Goal: Task Accomplishment & Management: Complete application form

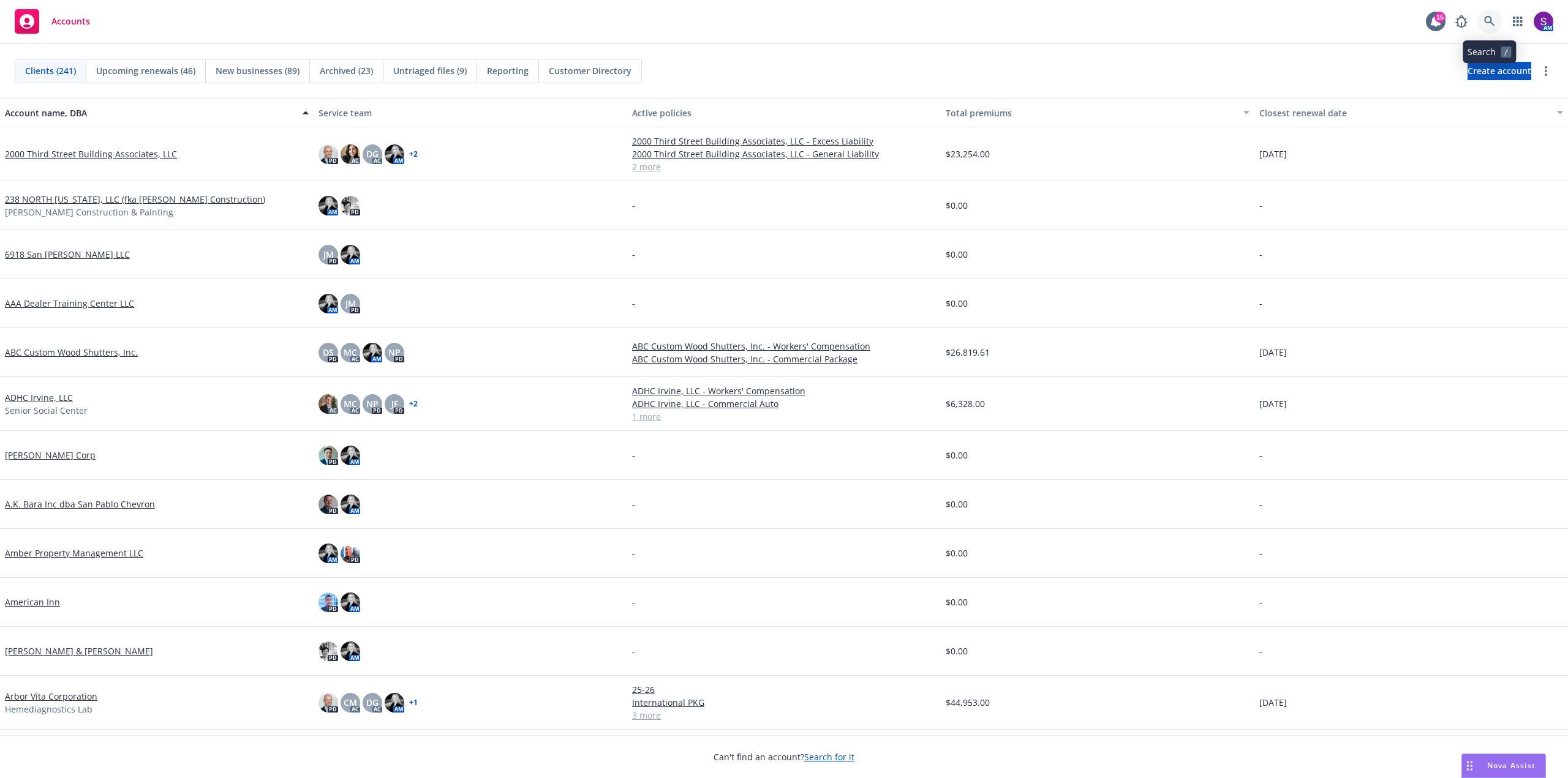
click at [1487, 29] on link at bounding box center [1490, 22] width 25 height 25
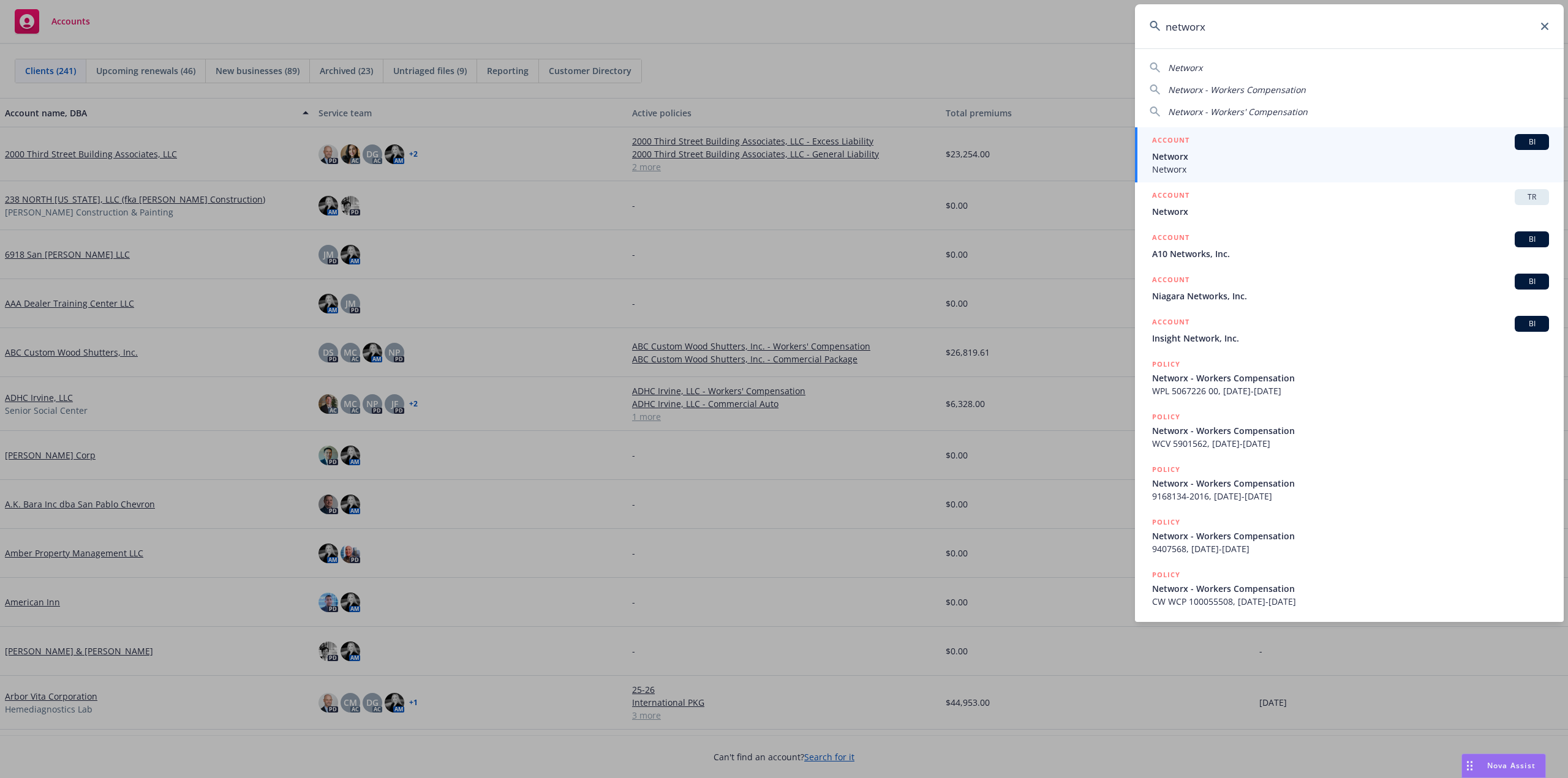
type input "networx"
click at [1205, 156] on span "Networx" at bounding box center [1351, 156] width 397 height 13
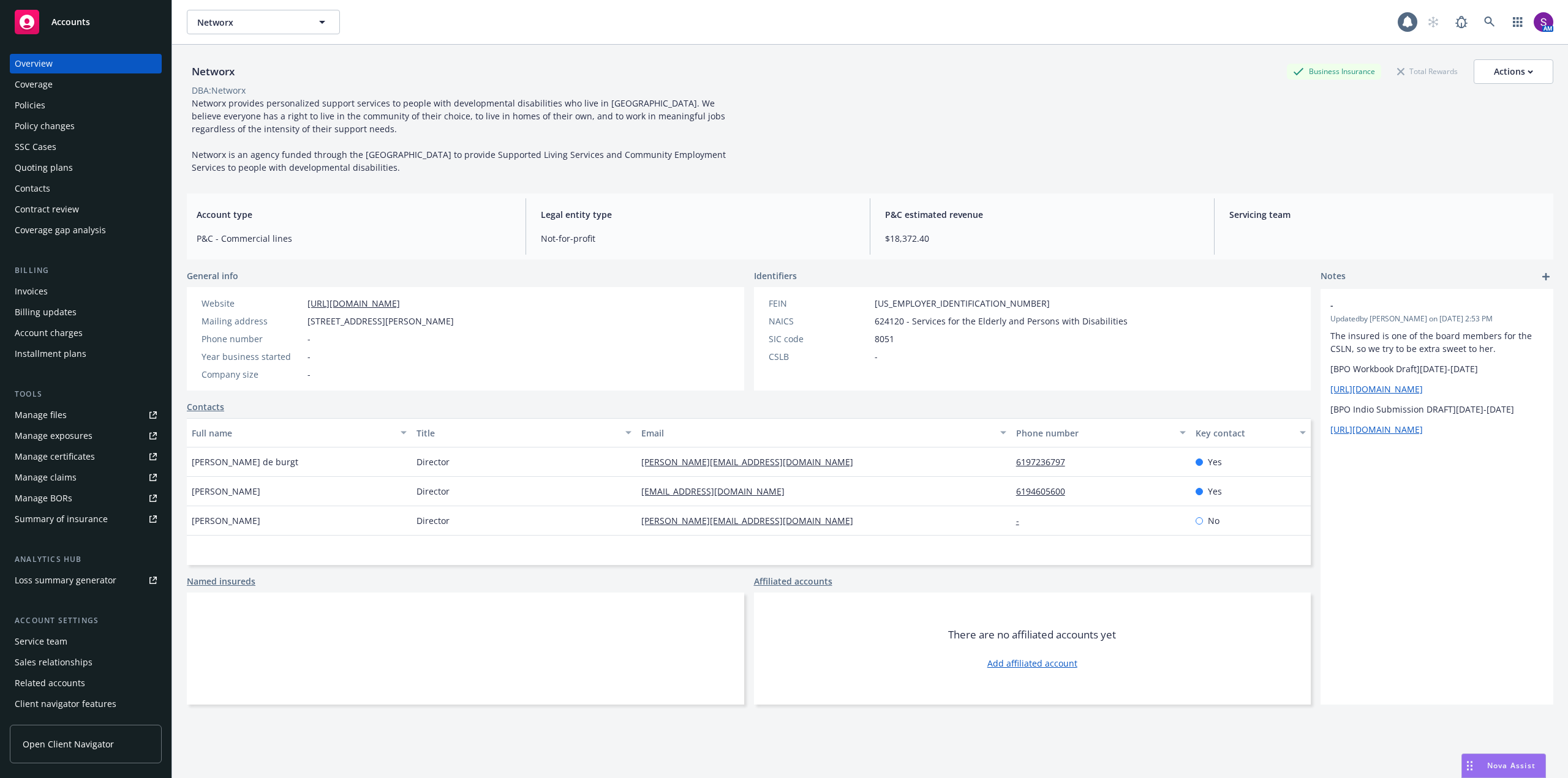
click at [63, 169] on div "Quoting plans" at bounding box center [43, 168] width 58 height 19
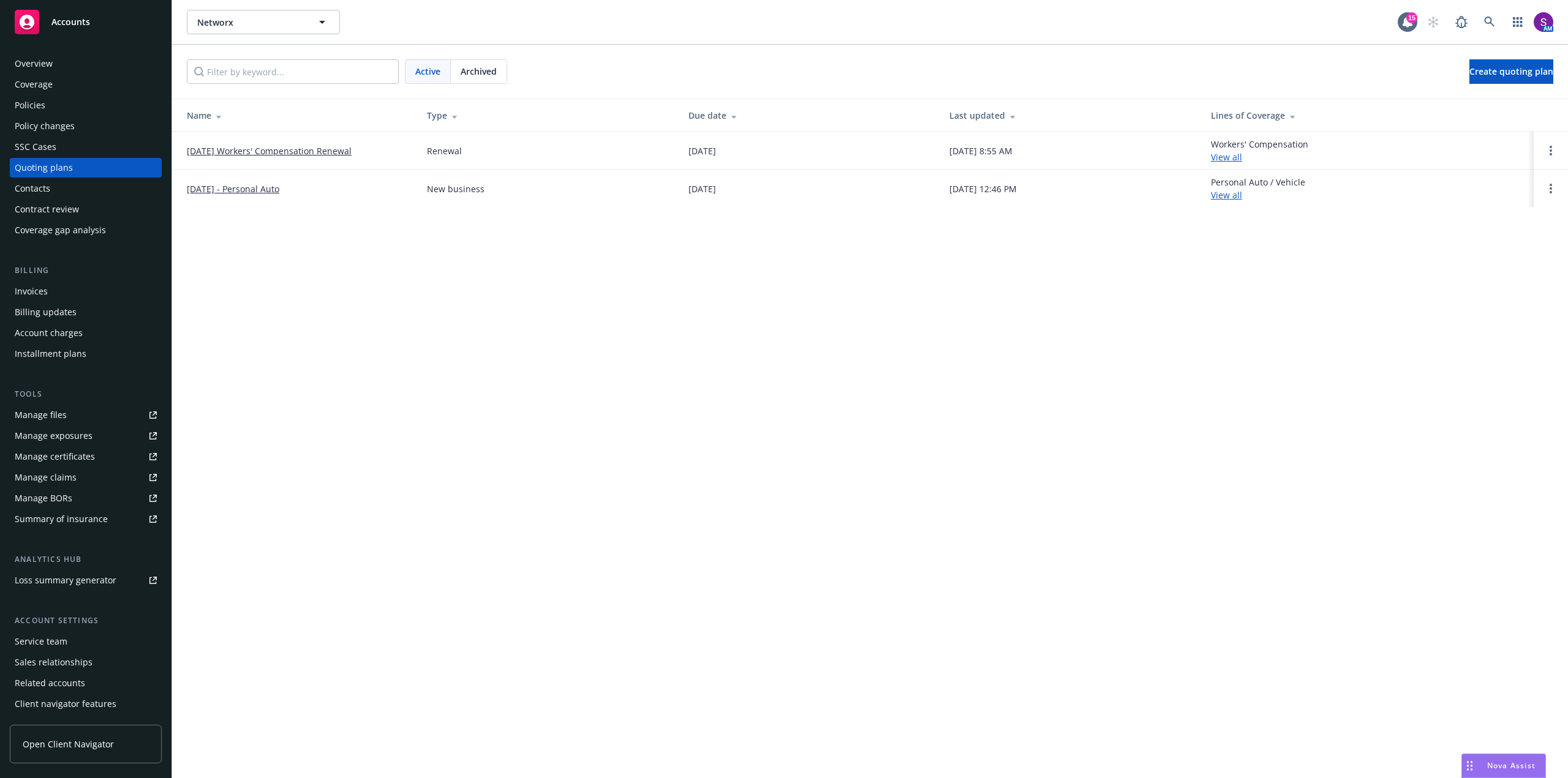
click at [247, 154] on link "[DATE] Workers' Compensation Renewal" at bounding box center [269, 150] width 164 height 13
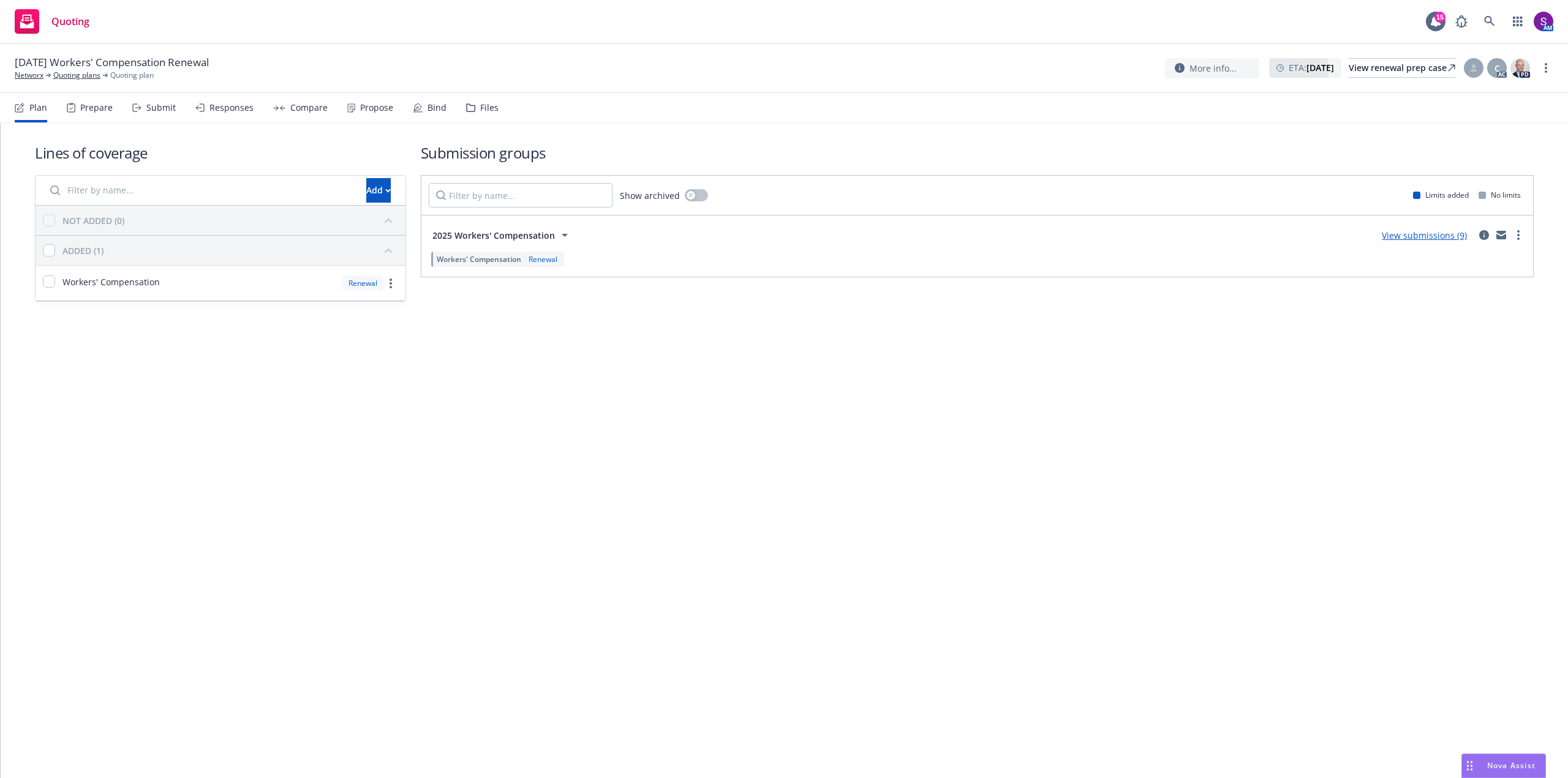
click at [165, 105] on div "Submit" at bounding box center [161, 108] width 29 height 10
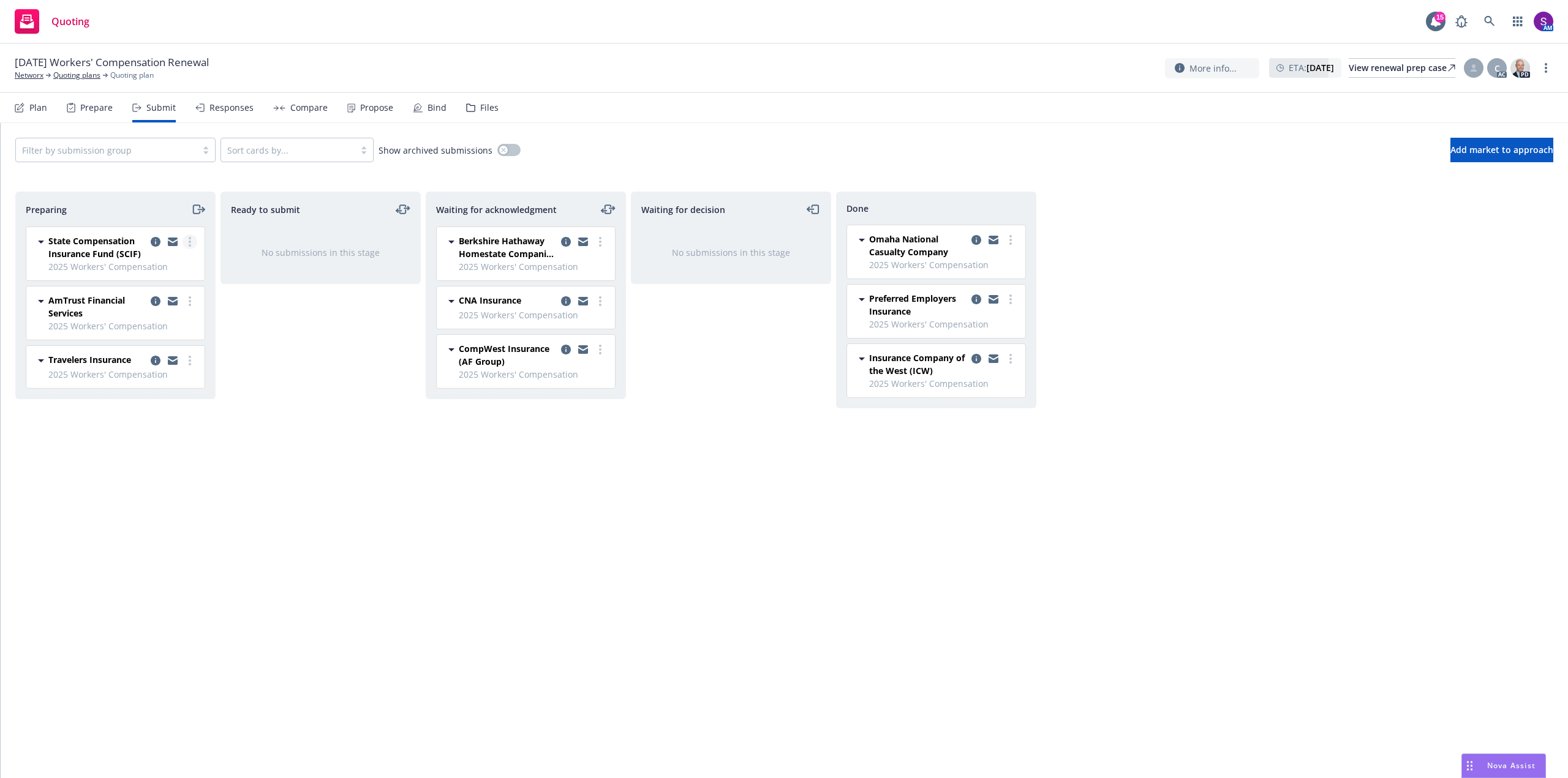
click at [193, 237] on link "more" at bounding box center [189, 241] width 15 height 15
click at [185, 265] on span "Complete preparation" at bounding box center [134, 266] width 120 height 12
click at [395, 240] on circle "more" at bounding box center [395, 241] width 2 height 2
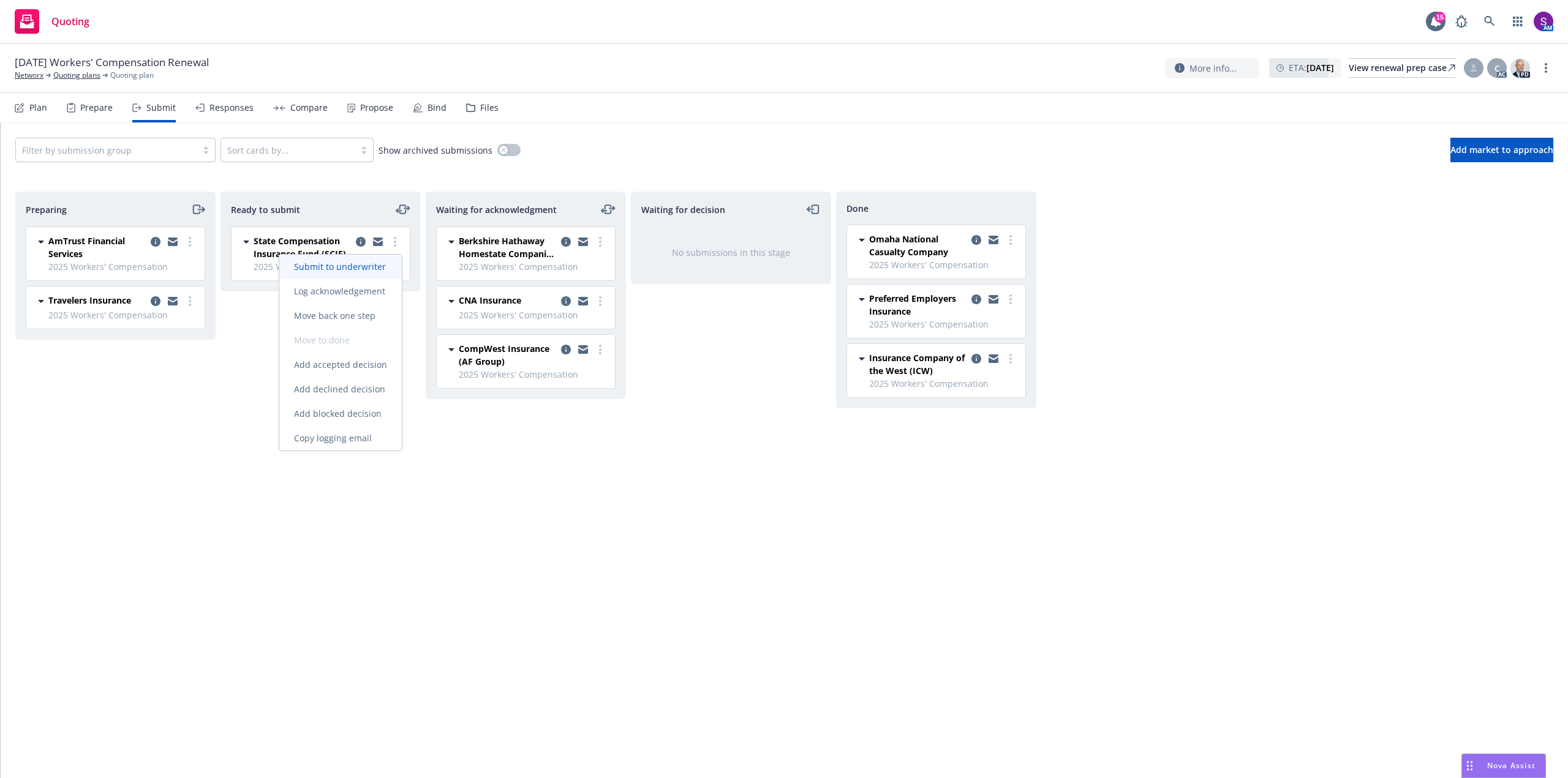
click at [375, 268] on span "Submit to underwriter" at bounding box center [340, 266] width 121 height 12
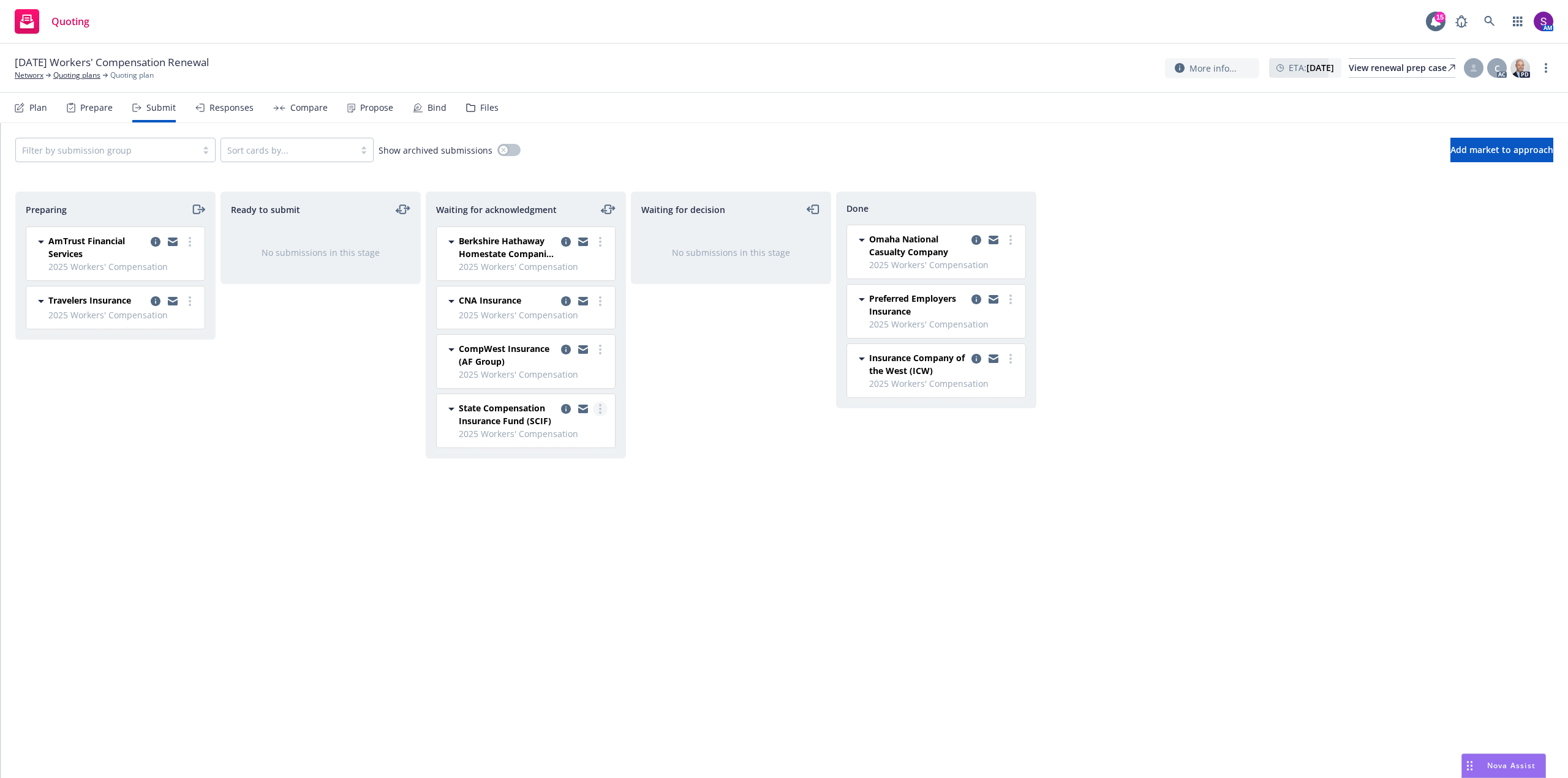
click at [603, 405] on link "more" at bounding box center [600, 409] width 15 height 15
click at [635, 434] on div "Waiting for decision No submissions in this stage" at bounding box center [731, 472] width 200 height 561
click at [599, 237] on icon "more" at bounding box center [600, 241] width 2 height 10
click at [292, 404] on div "Ready to submit No submissions in this stage" at bounding box center [320, 472] width 200 height 561
click at [598, 300] on link "more" at bounding box center [600, 301] width 15 height 15
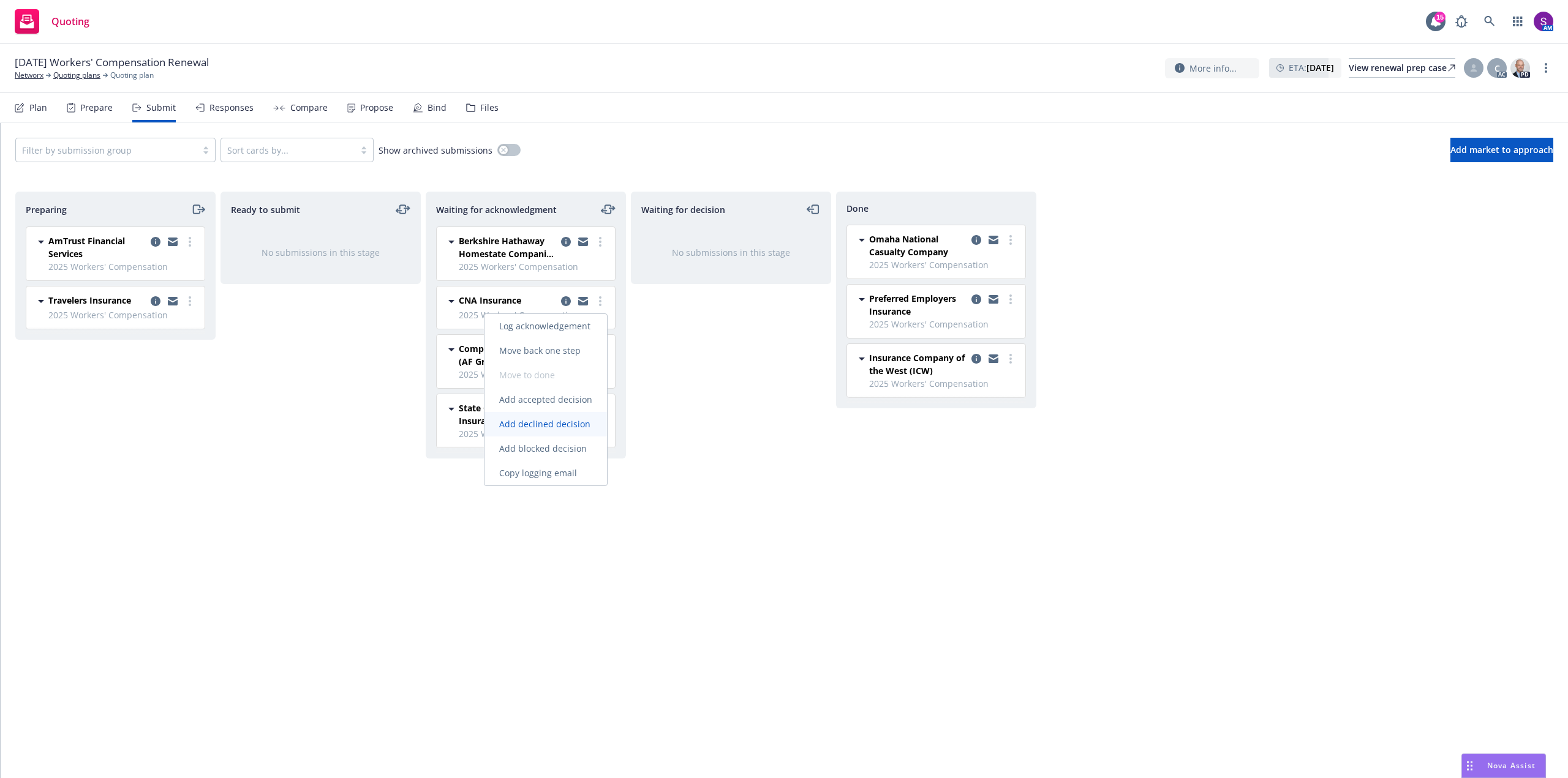
click at [569, 424] on span "Add declined decision" at bounding box center [545, 424] width 121 height 12
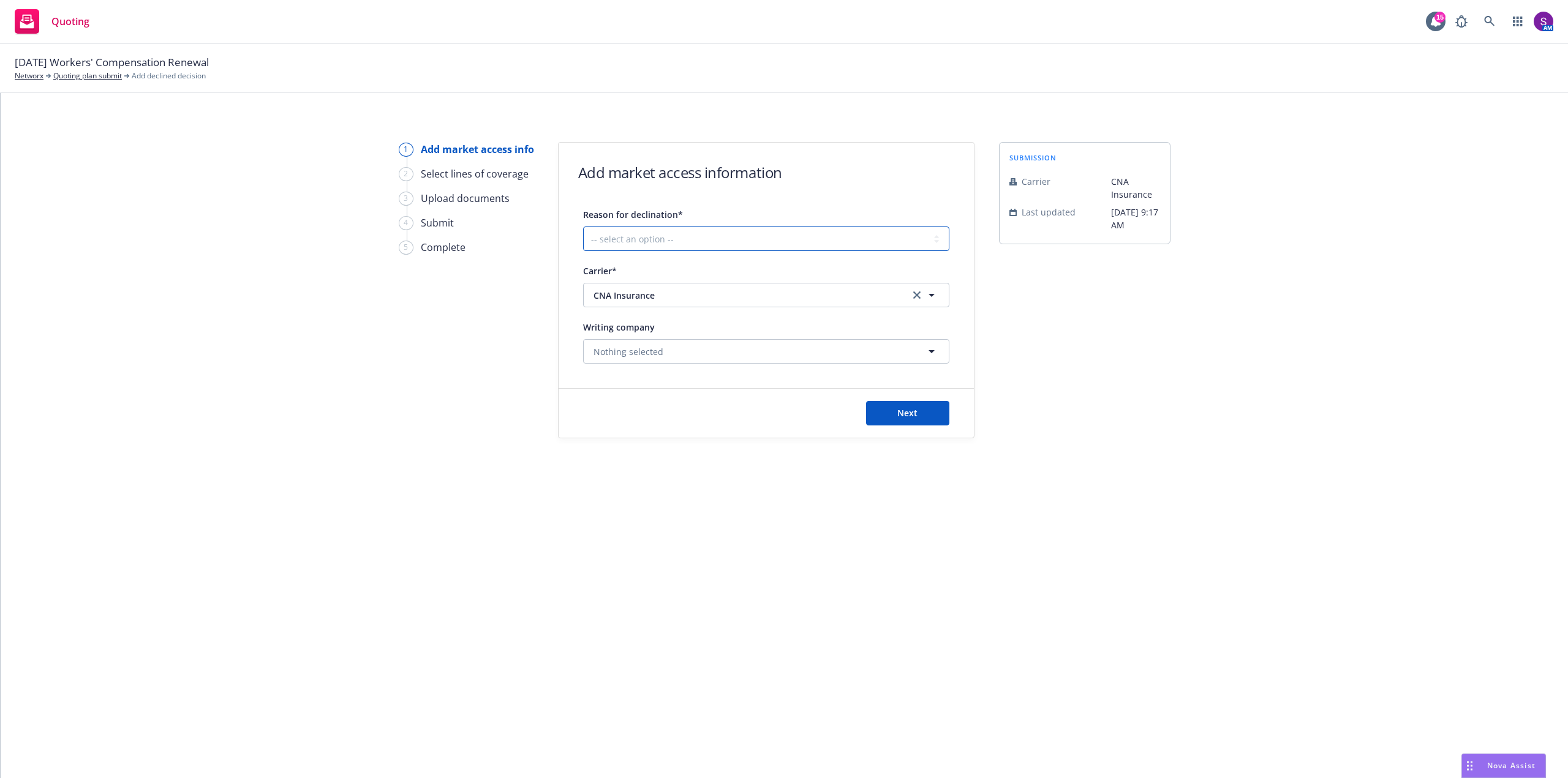
click at [711, 240] on select "-- select an option -- Cannot compete with other markets Carrier non-renewed Ca…" at bounding box center [766, 239] width 366 height 25
select select "CLIENT_NATURE_OF_SERVICES"
click at [583, 226] on select "-- select an option -- Cannot compete with other markets Carrier non-renewed Ca…" at bounding box center [766, 239] width 366 height 25
click at [920, 420] on button "Next" at bounding box center [907, 413] width 83 height 25
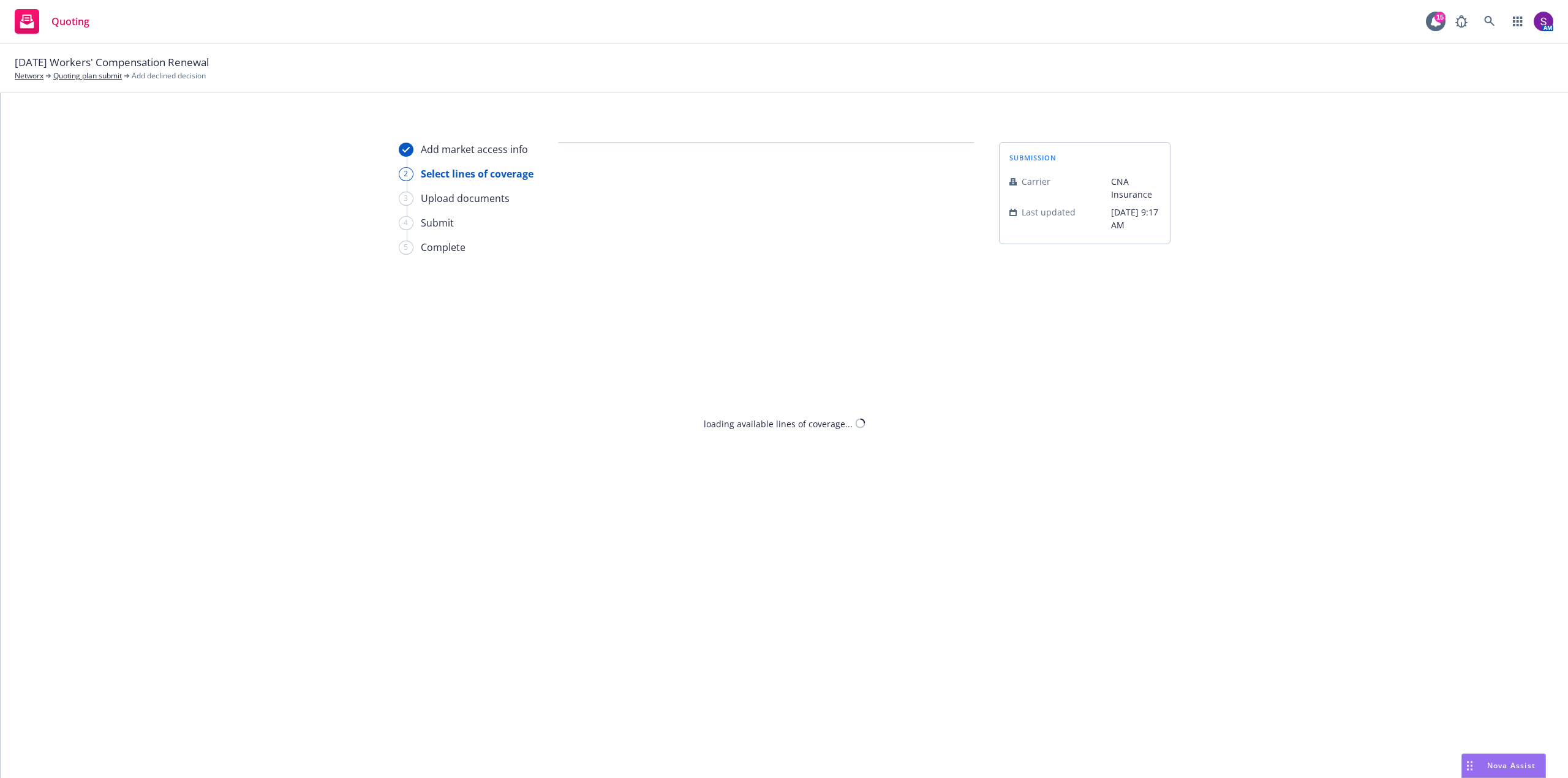
select select "CLIENT_NATURE_OF_SERVICES"
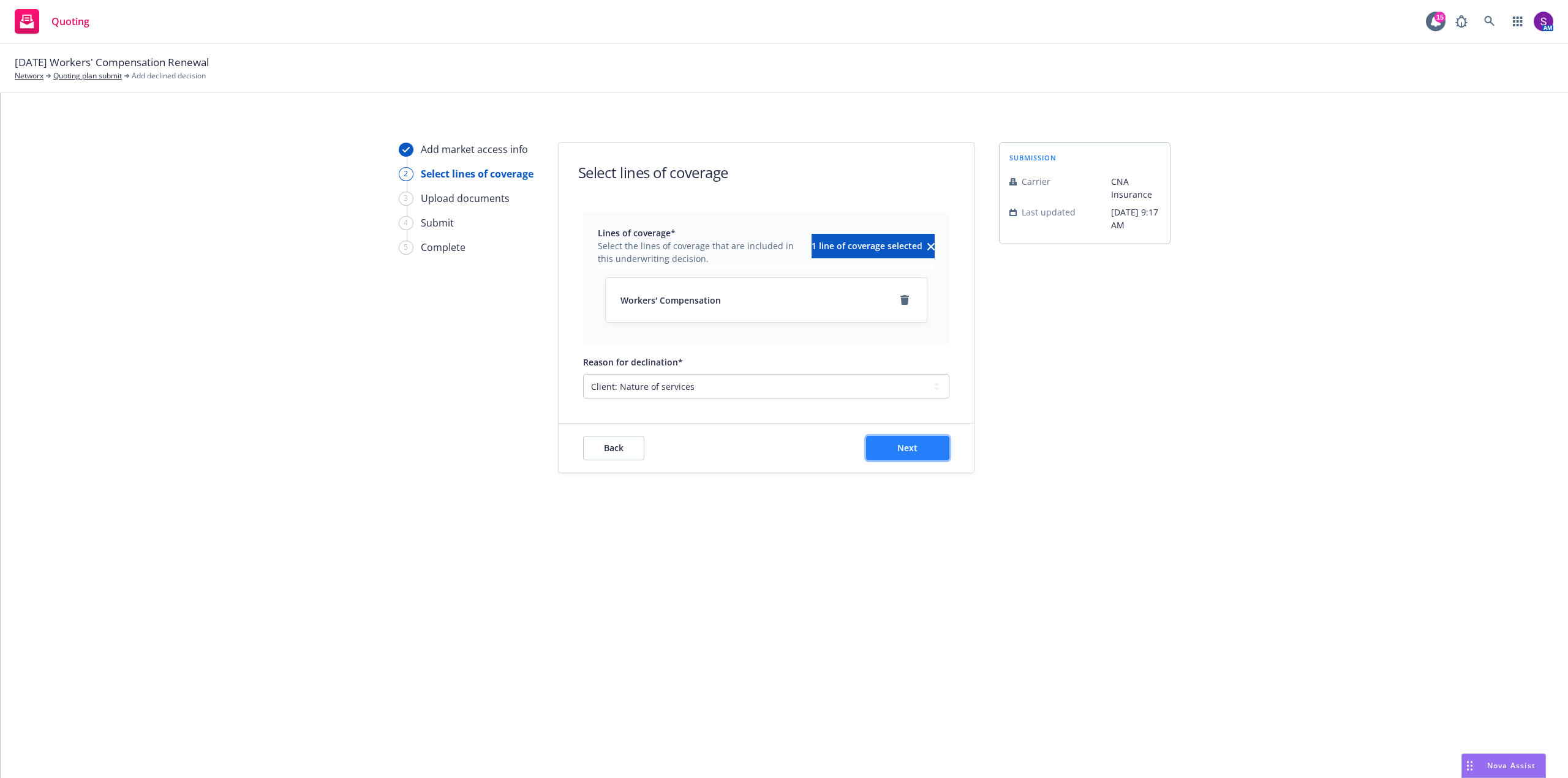
click at [929, 449] on button "Next" at bounding box center [907, 448] width 83 height 25
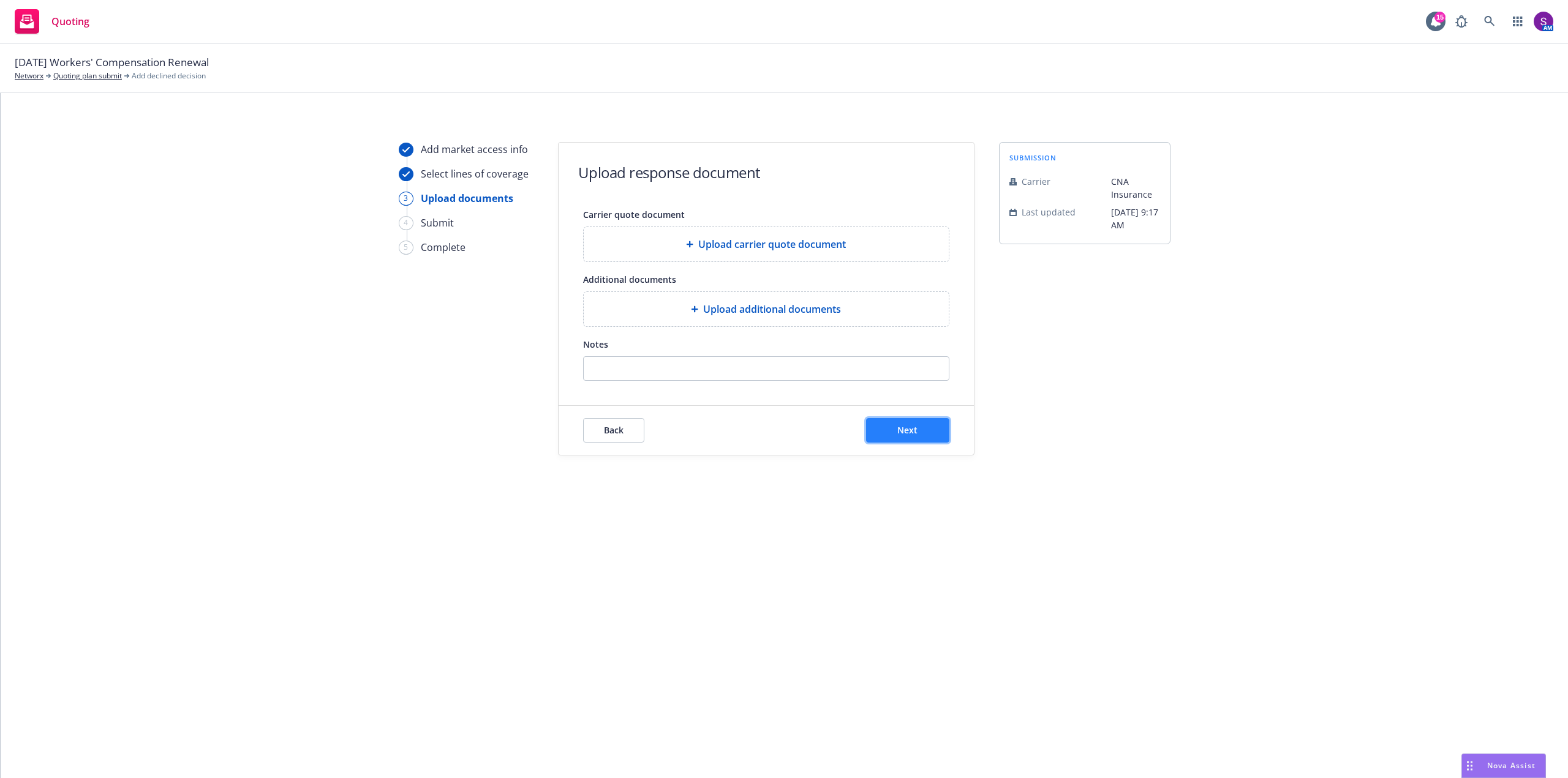
click at [905, 427] on span "Next" at bounding box center [907, 430] width 20 height 12
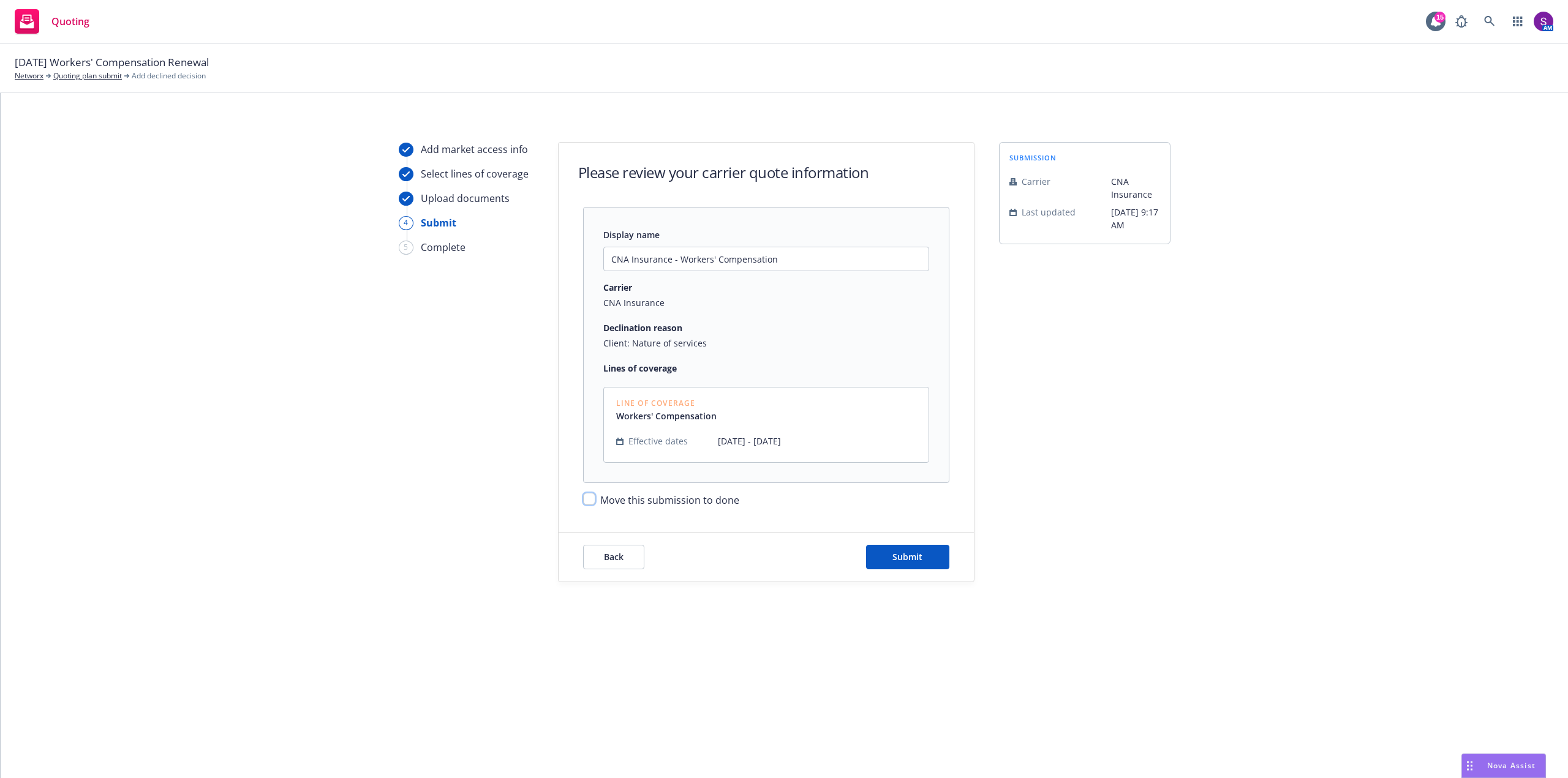
click at [590, 496] on input "Move this submission to done" at bounding box center [589, 499] width 12 height 12
checkbox input "true"
click at [920, 552] on span "Submit" at bounding box center [907, 556] width 30 height 12
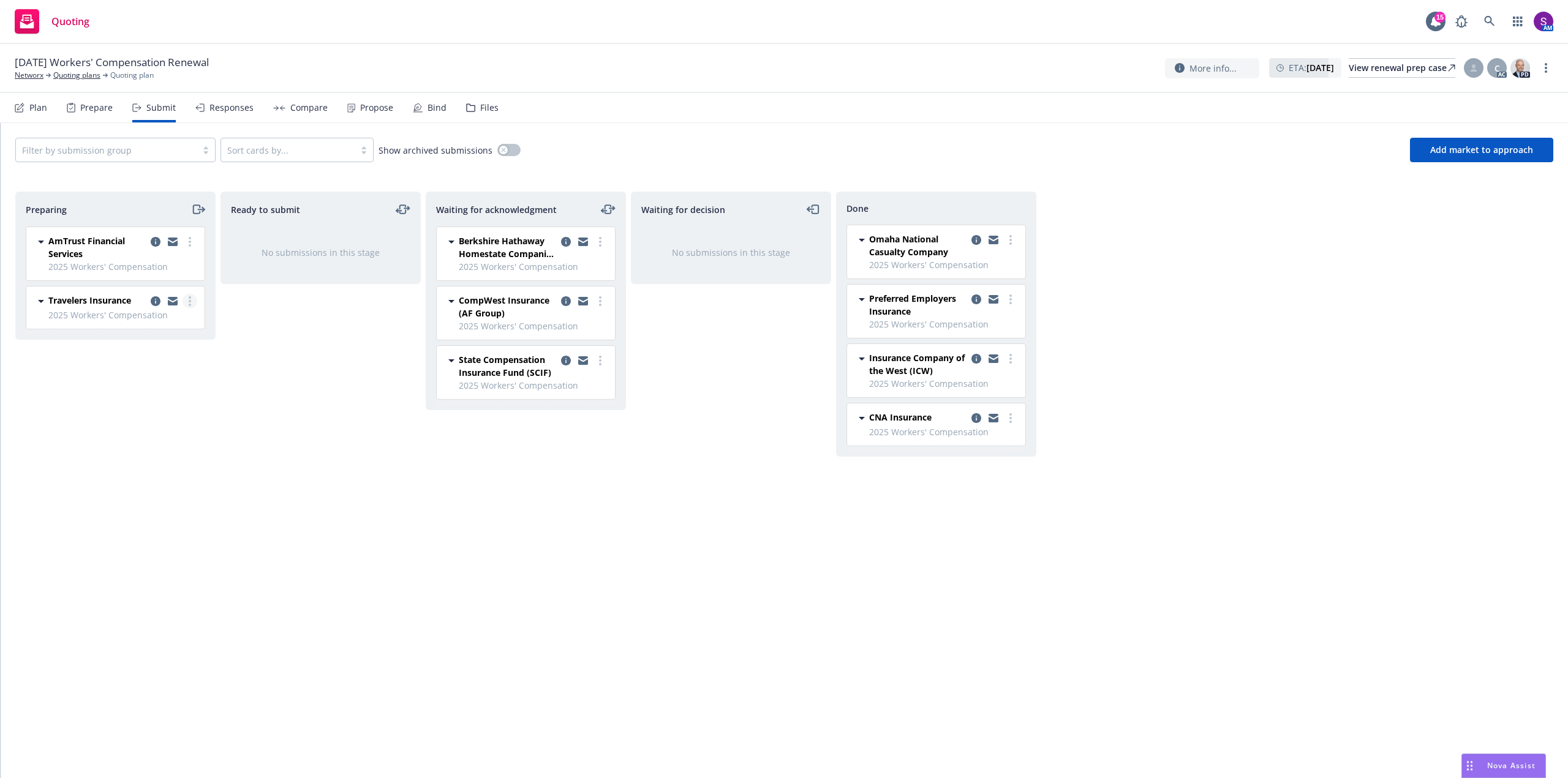
click at [190, 306] on circle "more" at bounding box center [189, 305] width 2 height 2
click at [167, 430] on link "Add declined decision" at bounding box center [136, 424] width 123 height 25
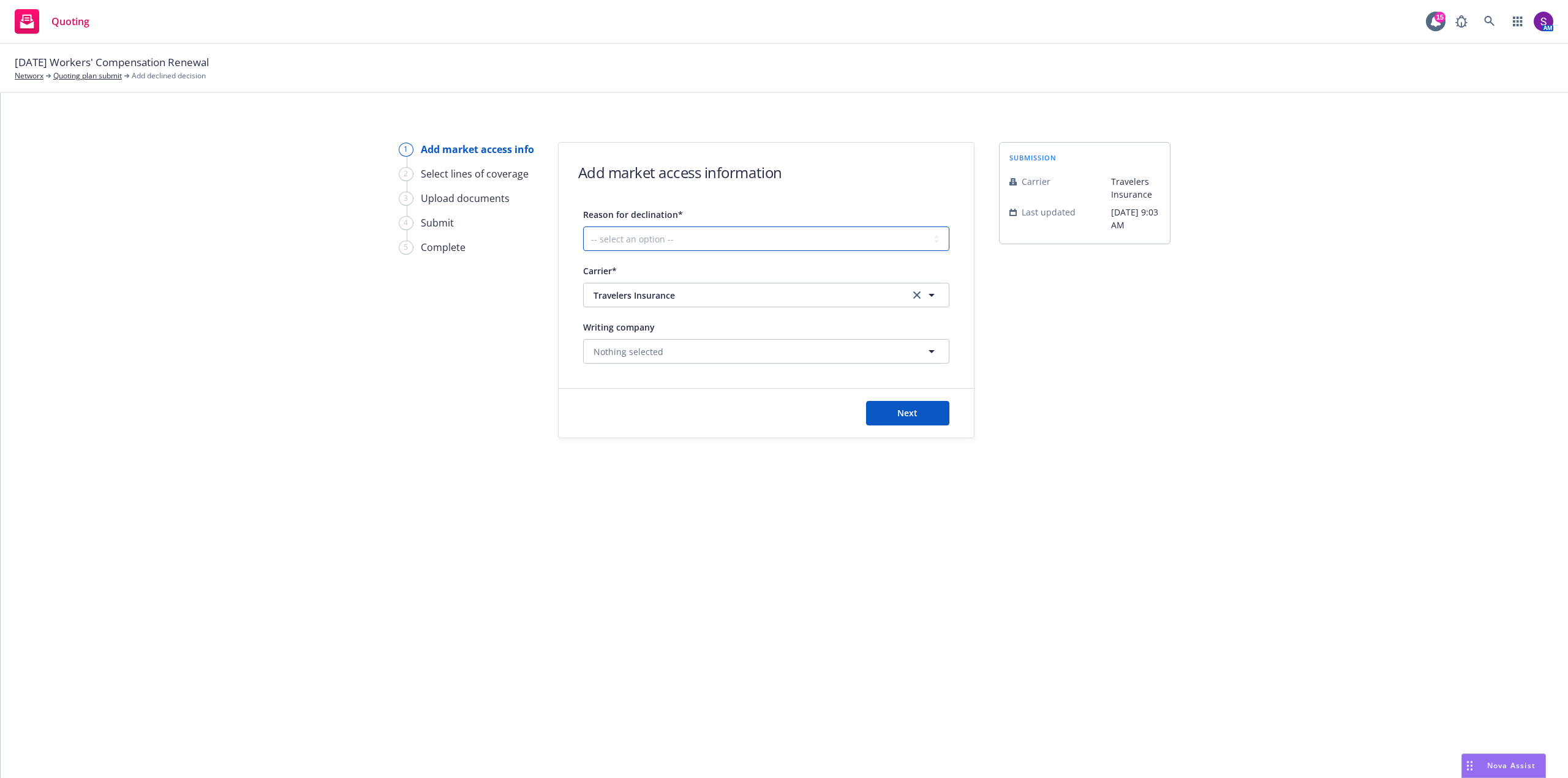
click at [676, 236] on select "-- select an option -- Cannot compete with other markets Carrier non-renewed Ca…" at bounding box center [766, 239] width 366 height 25
select select "CLIENT_NATURE_OF_SERVICES"
click at [583, 226] on select "-- select an option -- Cannot compete with other markets Carrier non-renewed Ca…" at bounding box center [766, 239] width 366 height 25
click at [926, 418] on button "Next" at bounding box center [907, 413] width 83 height 25
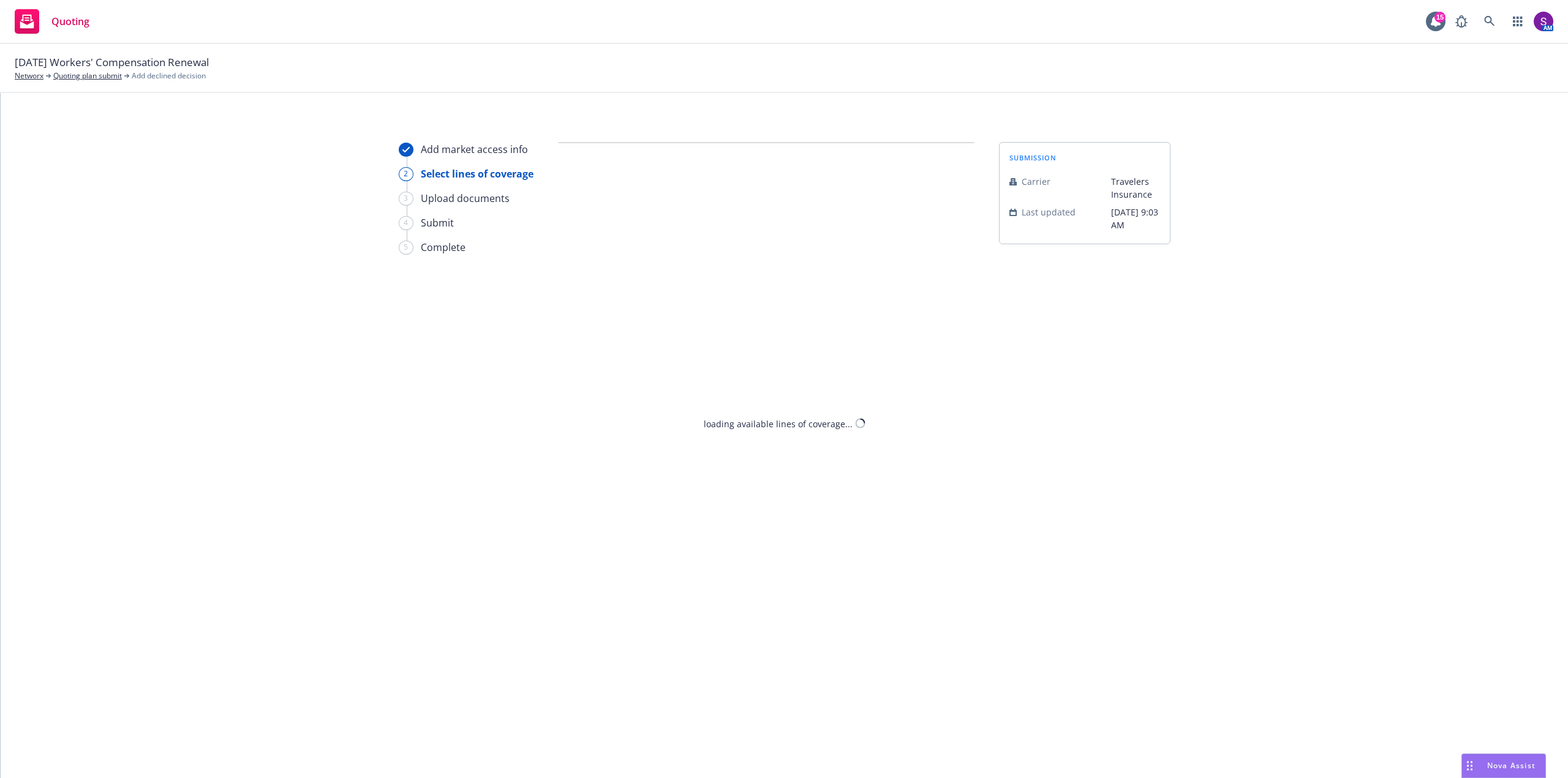
select select "CLIENT_NATURE_OF_SERVICES"
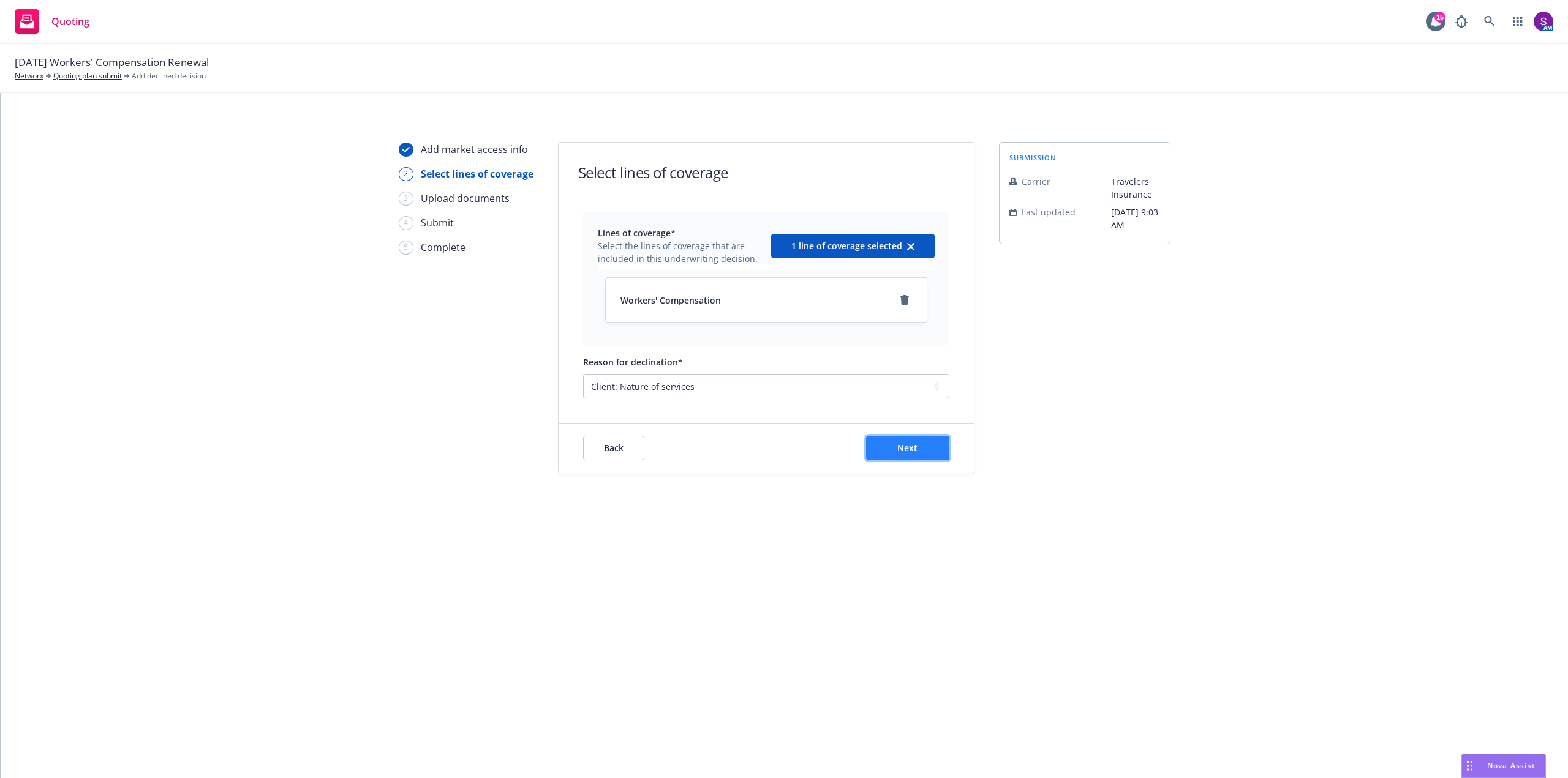
click at [904, 449] on span "Next" at bounding box center [907, 448] width 20 height 12
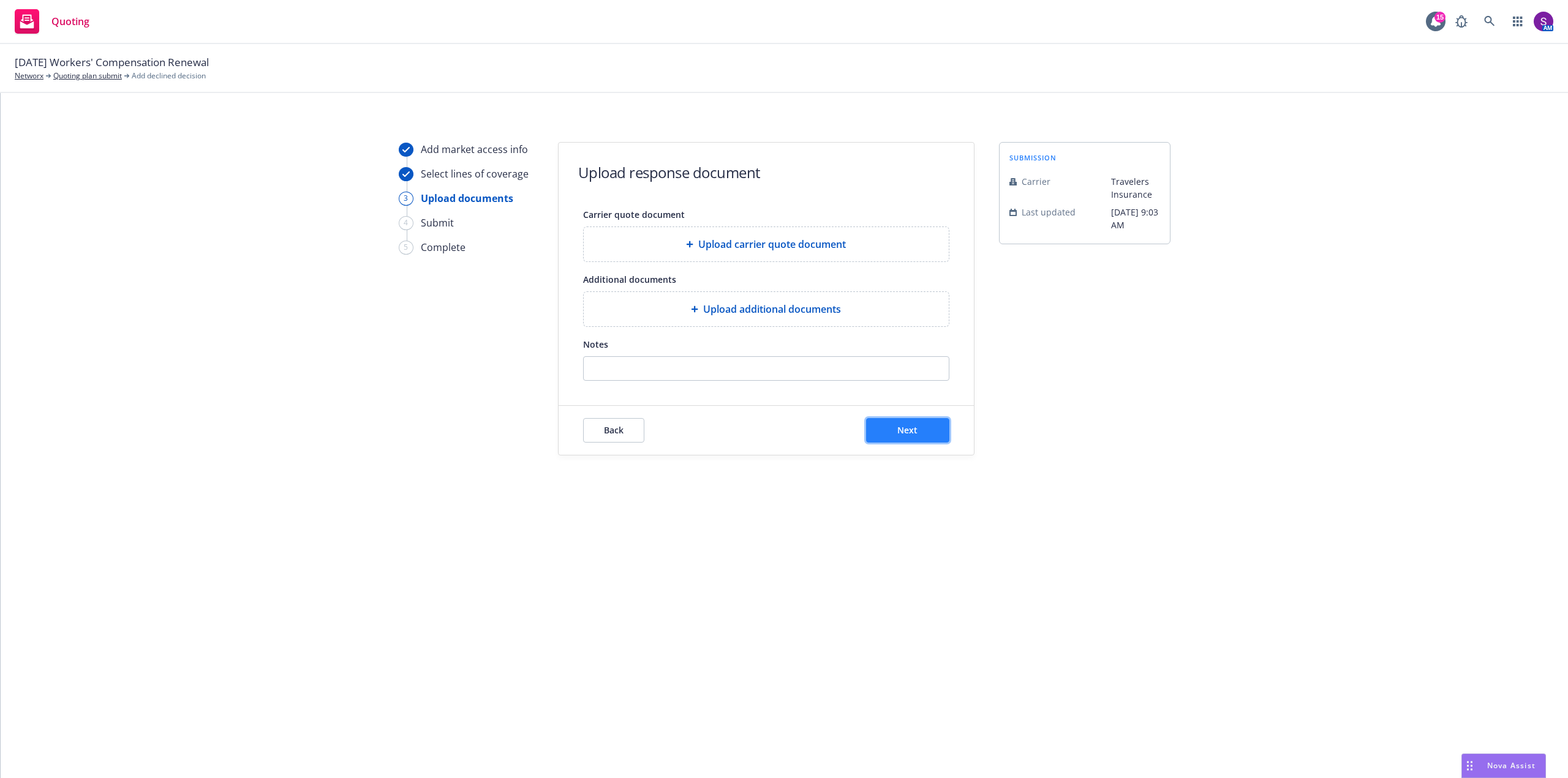
click at [918, 437] on button "Next" at bounding box center [907, 430] width 83 height 25
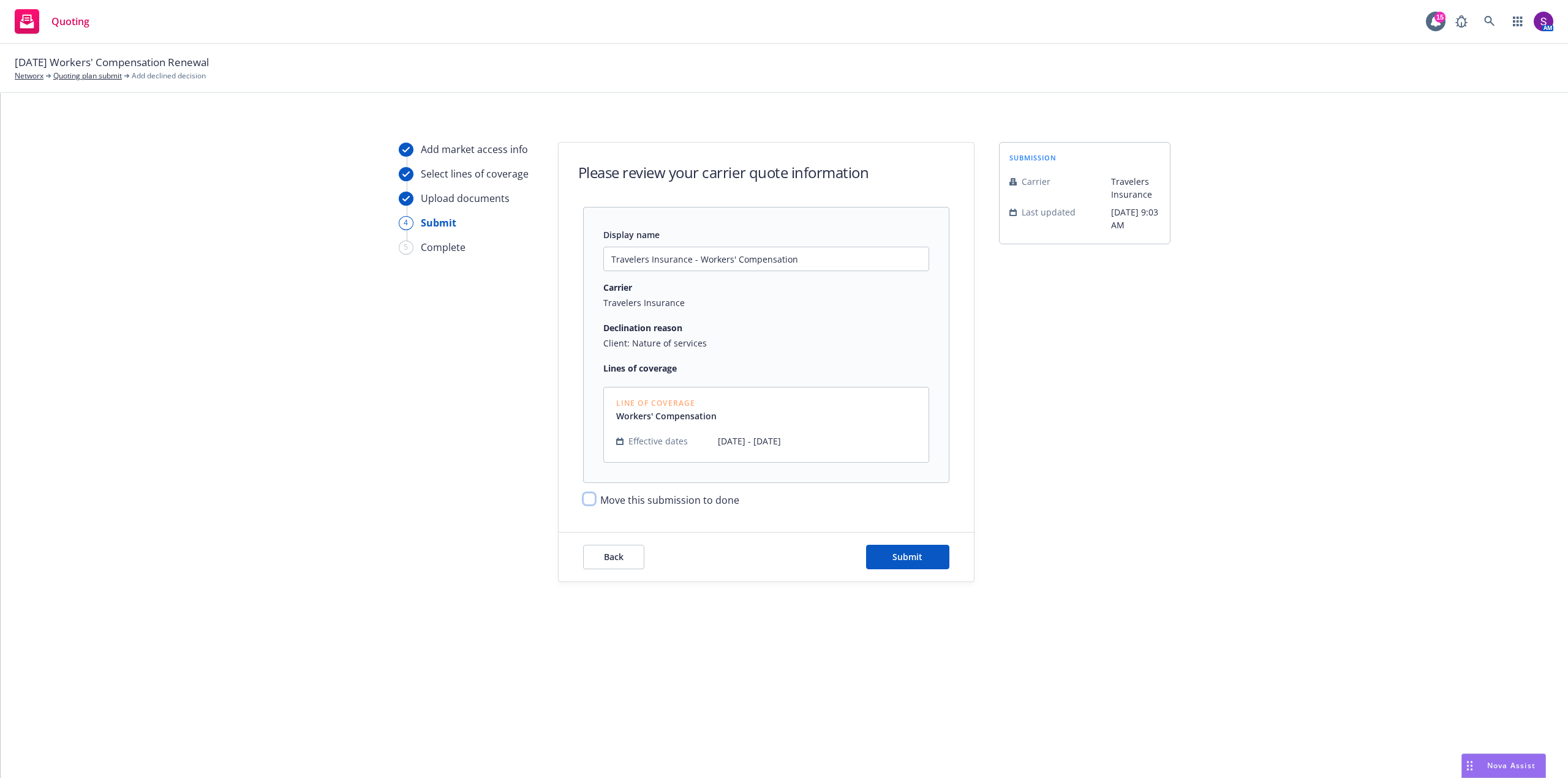
click at [587, 497] on input "Move this submission to done" at bounding box center [589, 499] width 12 height 12
checkbox input "true"
click at [887, 562] on button "Submit" at bounding box center [907, 558] width 83 height 25
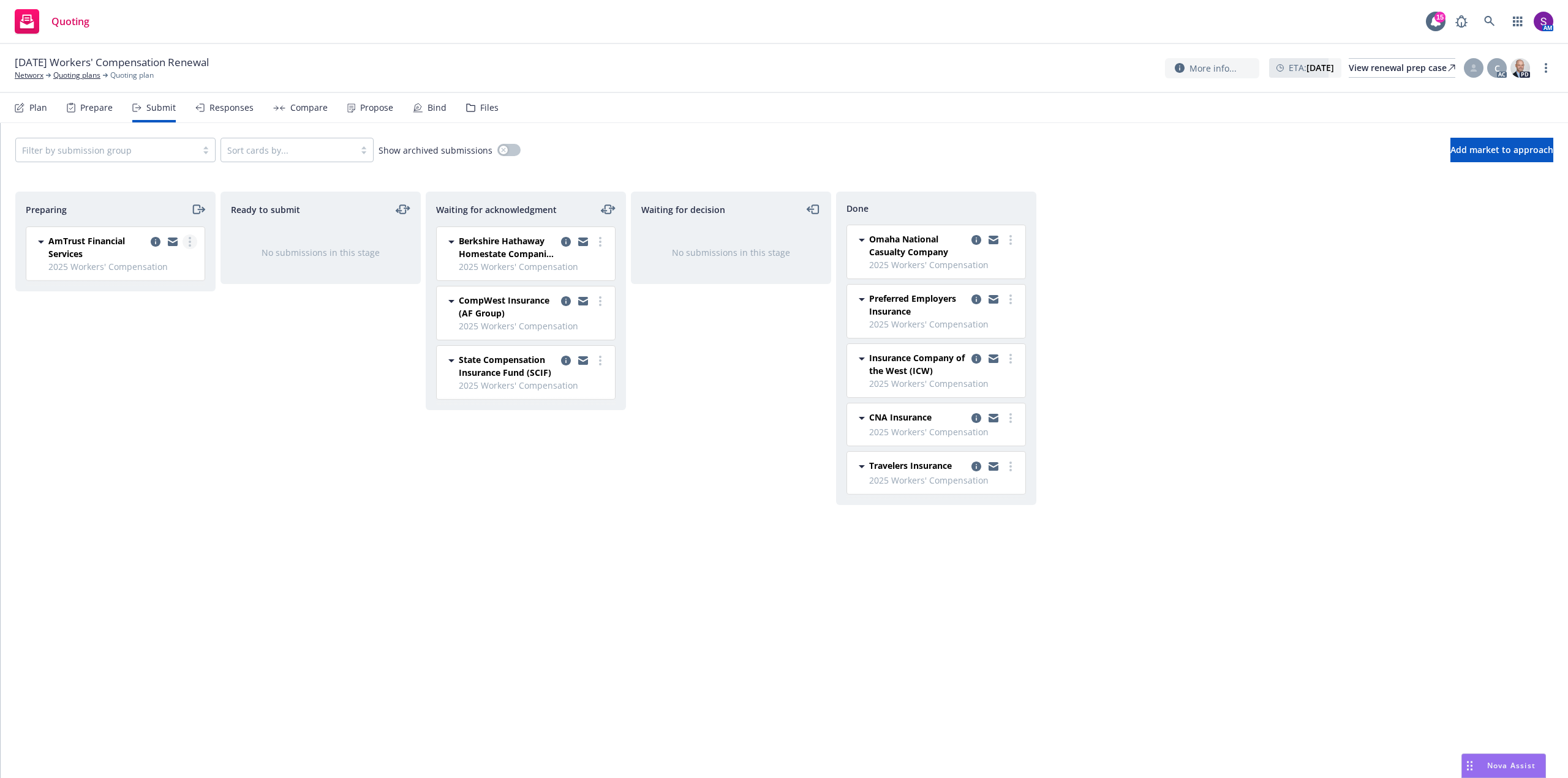
click at [193, 243] on link "more" at bounding box center [189, 241] width 15 height 15
click at [163, 361] on span "Add declined decision" at bounding box center [135, 365] width 121 height 12
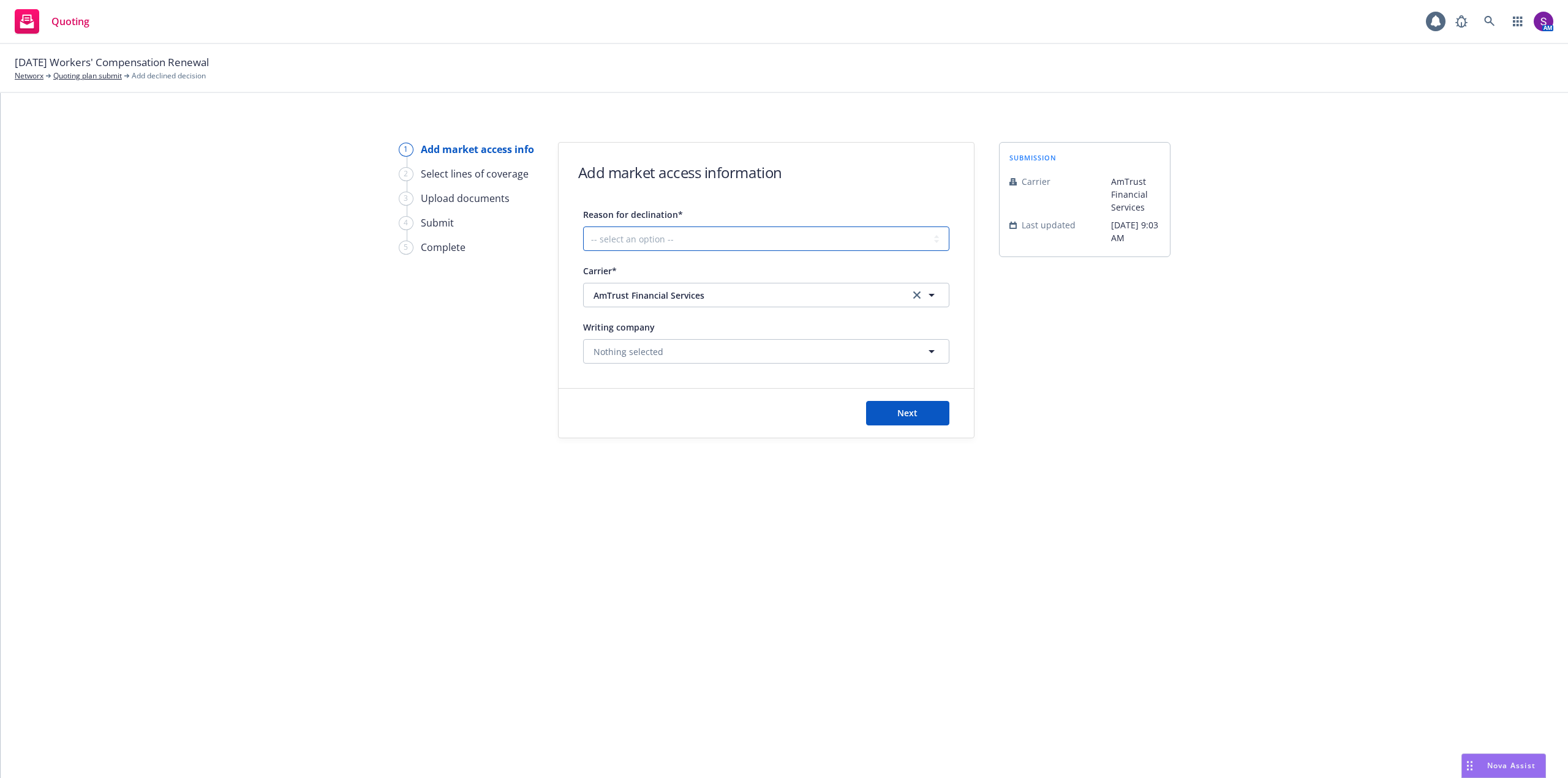
click at [657, 234] on select "-- select an option -- Cannot compete with other markets Carrier non-renewed Ca…" at bounding box center [766, 239] width 366 height 25
select select "CLIENT_CLAIM_LOSS_HISTORY"
click at [583, 226] on select "-- select an option -- Cannot compete with other markets Carrier non-renewed Ca…" at bounding box center [766, 239] width 366 height 25
click at [924, 414] on button "Next" at bounding box center [907, 413] width 83 height 25
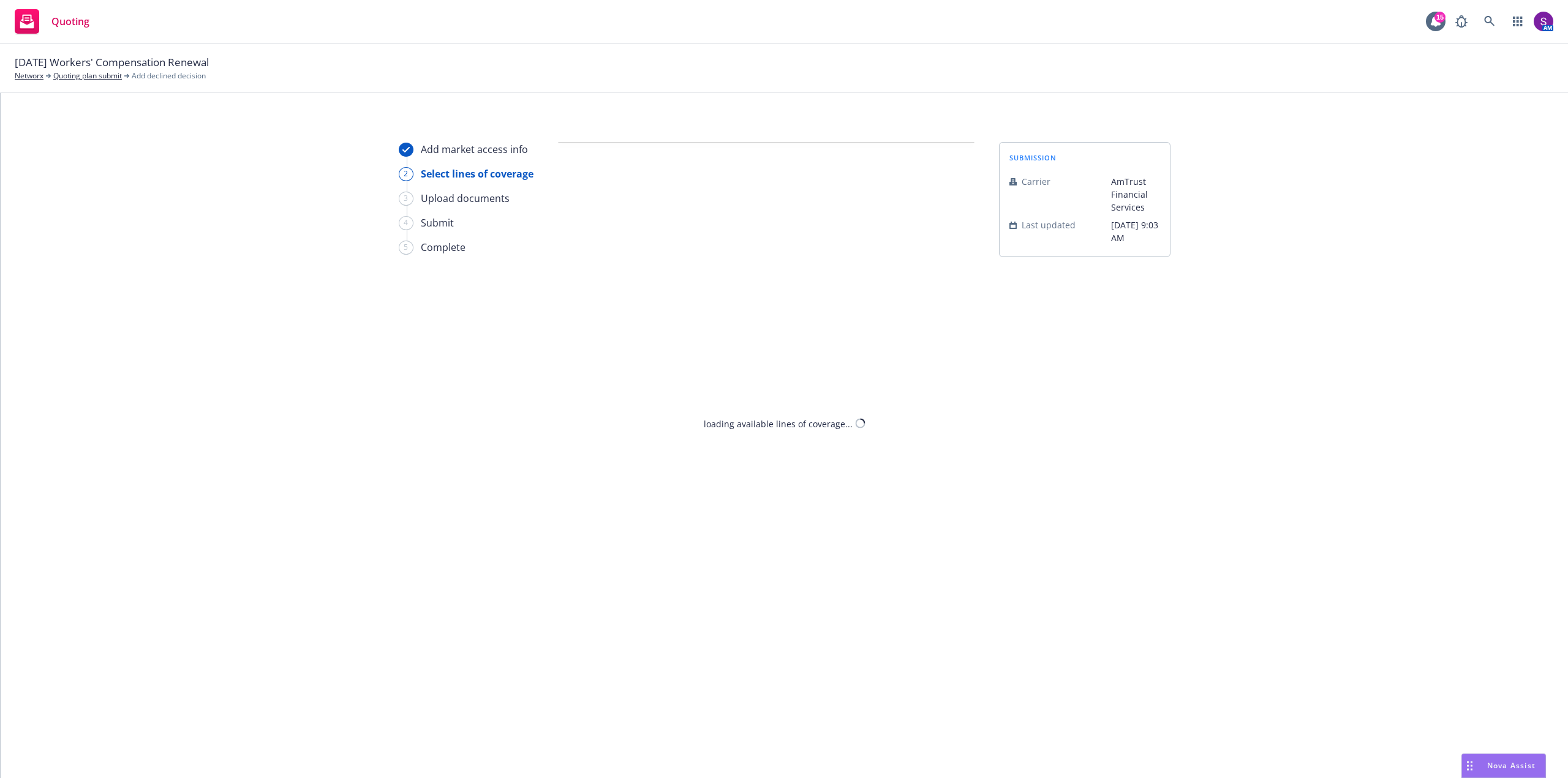
select select "CLIENT_CLAIM_LOSS_HISTORY"
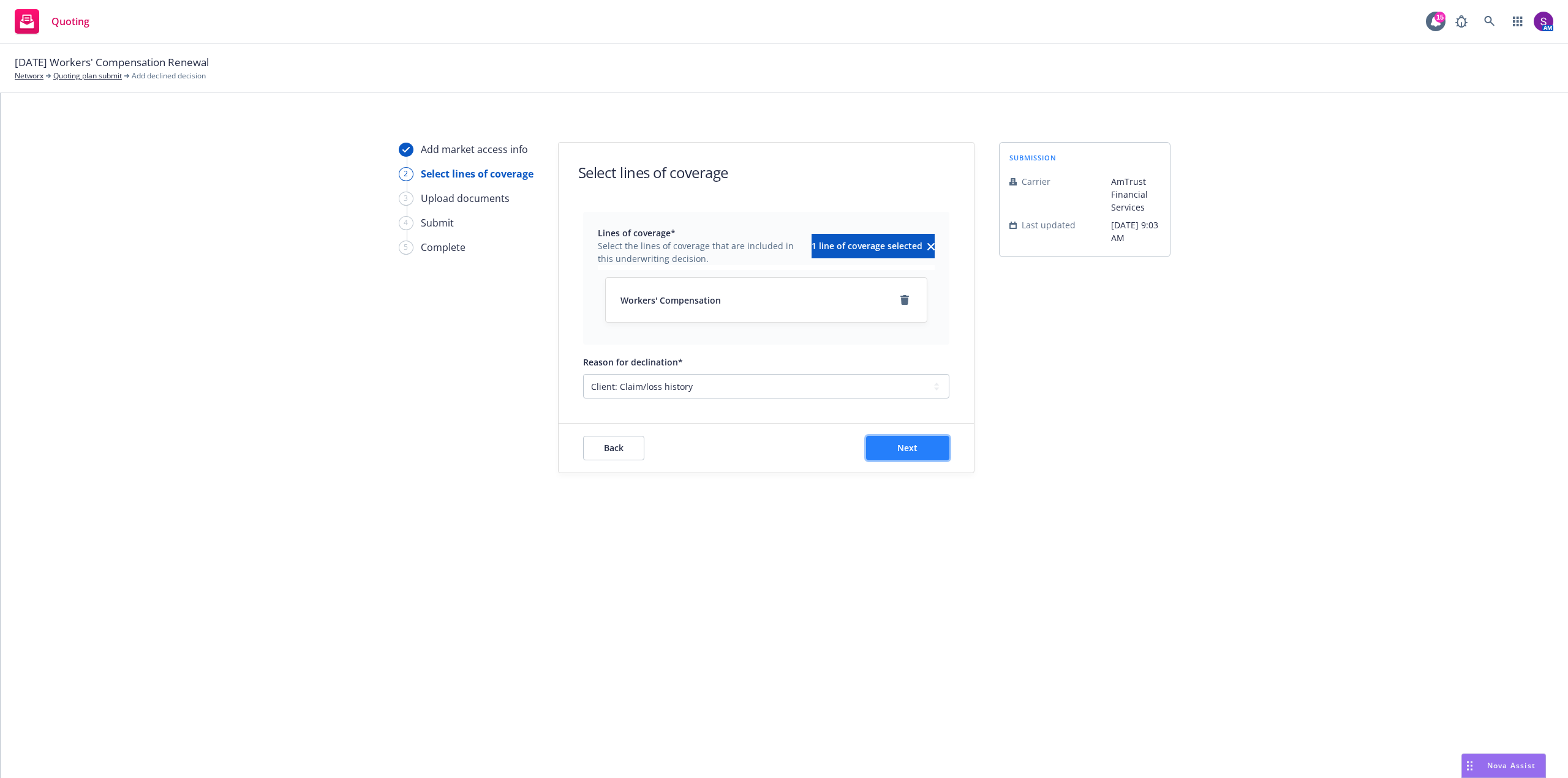
click at [929, 451] on button "Next" at bounding box center [907, 448] width 83 height 25
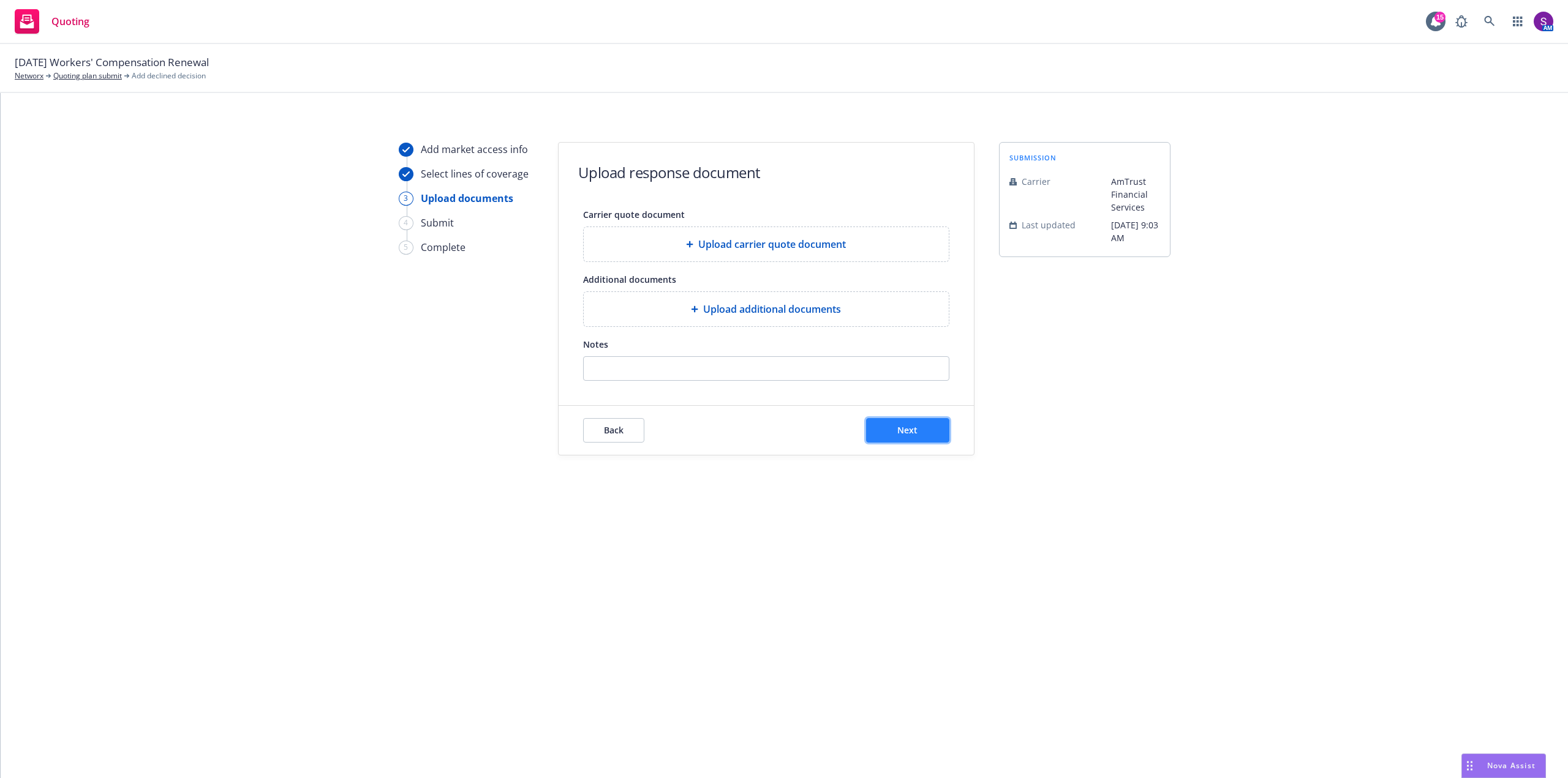
click at [902, 436] on button "Next" at bounding box center [907, 430] width 83 height 25
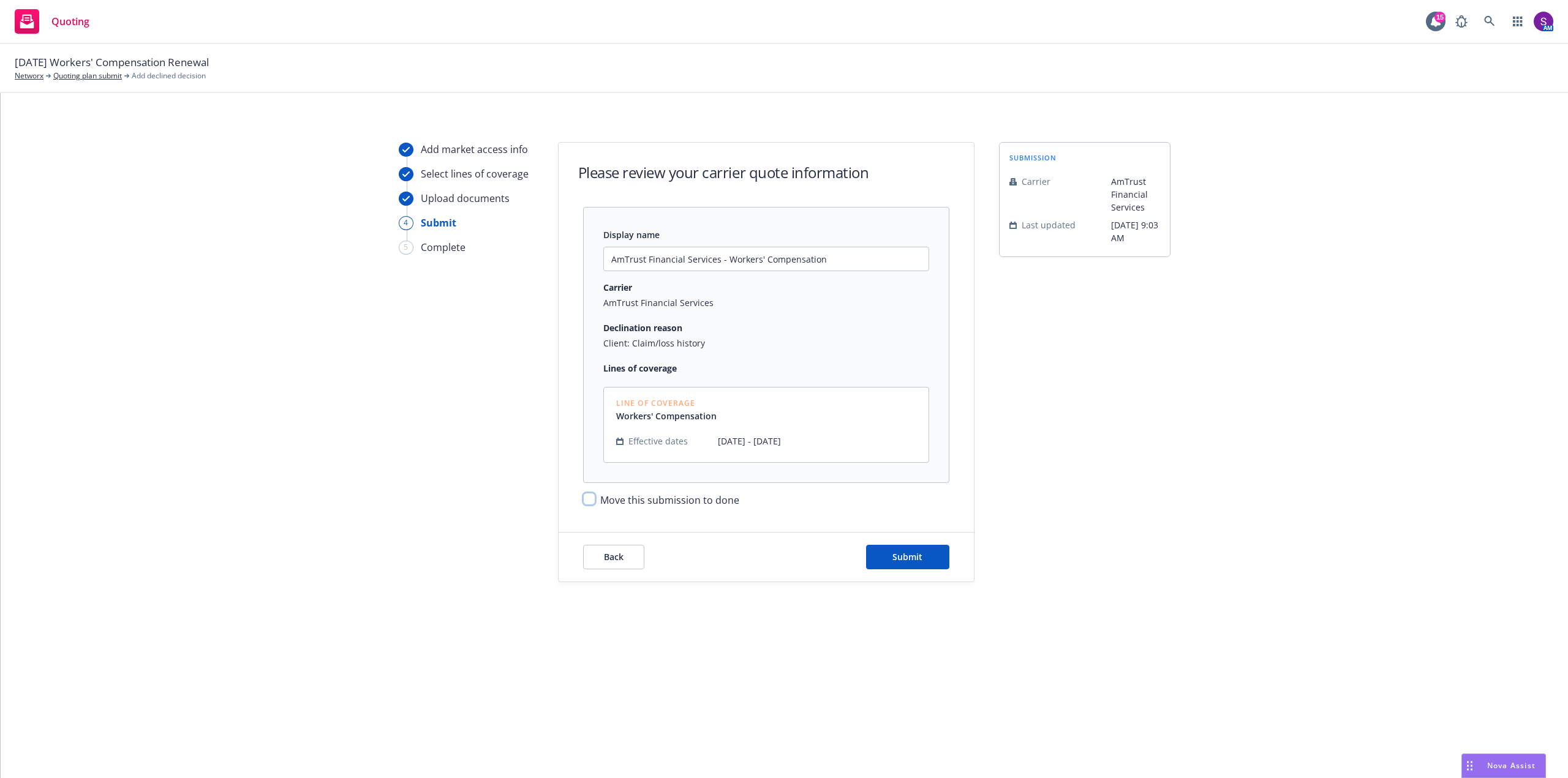
click at [590, 500] on input "Move this submission to done" at bounding box center [589, 499] width 12 height 12
checkbox input "true"
click at [905, 565] on button "Submit" at bounding box center [907, 558] width 83 height 25
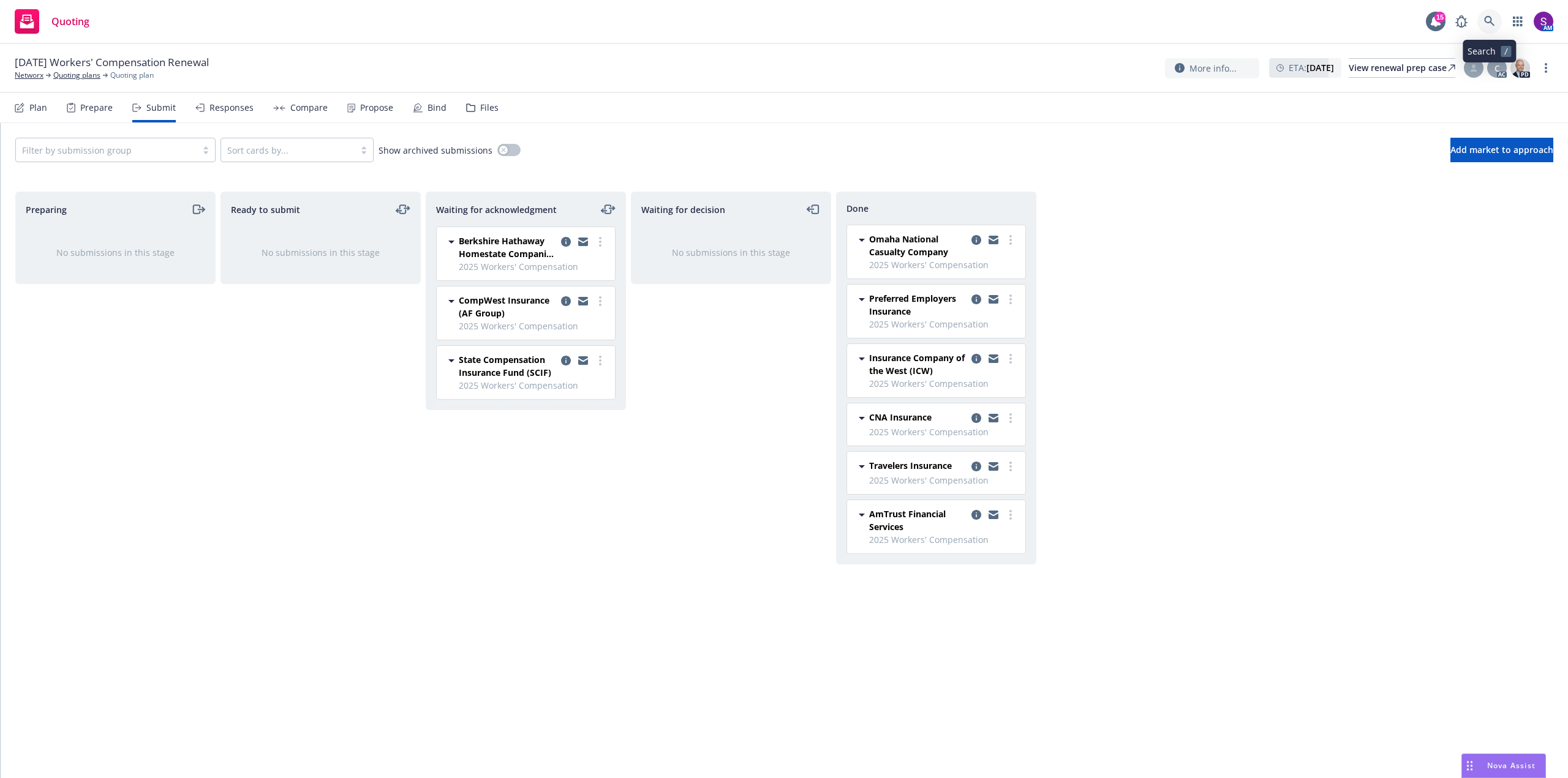
click at [1485, 17] on icon at bounding box center [1490, 22] width 11 height 11
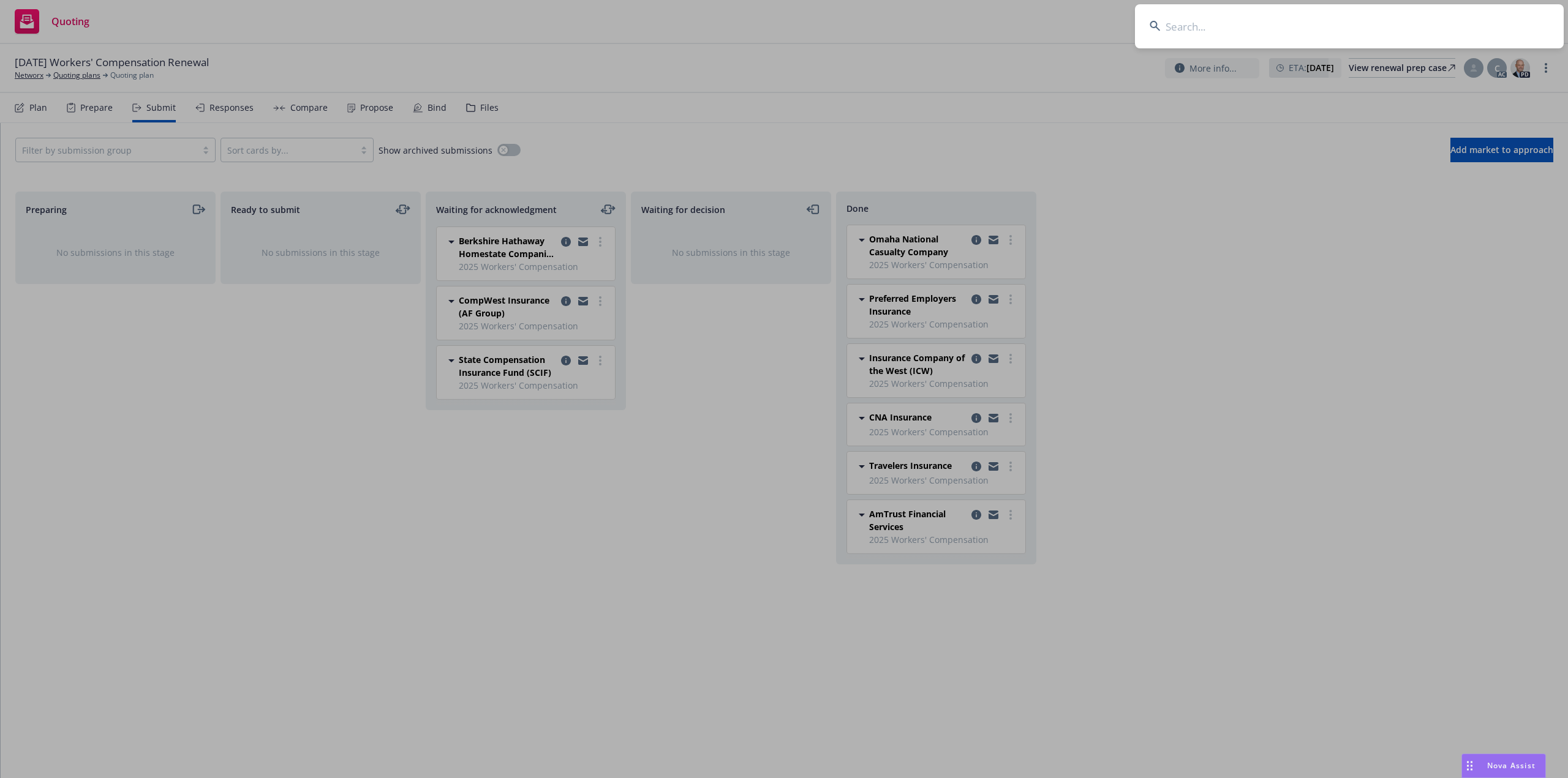
click at [1203, 36] on input at bounding box center [1349, 26] width 429 height 44
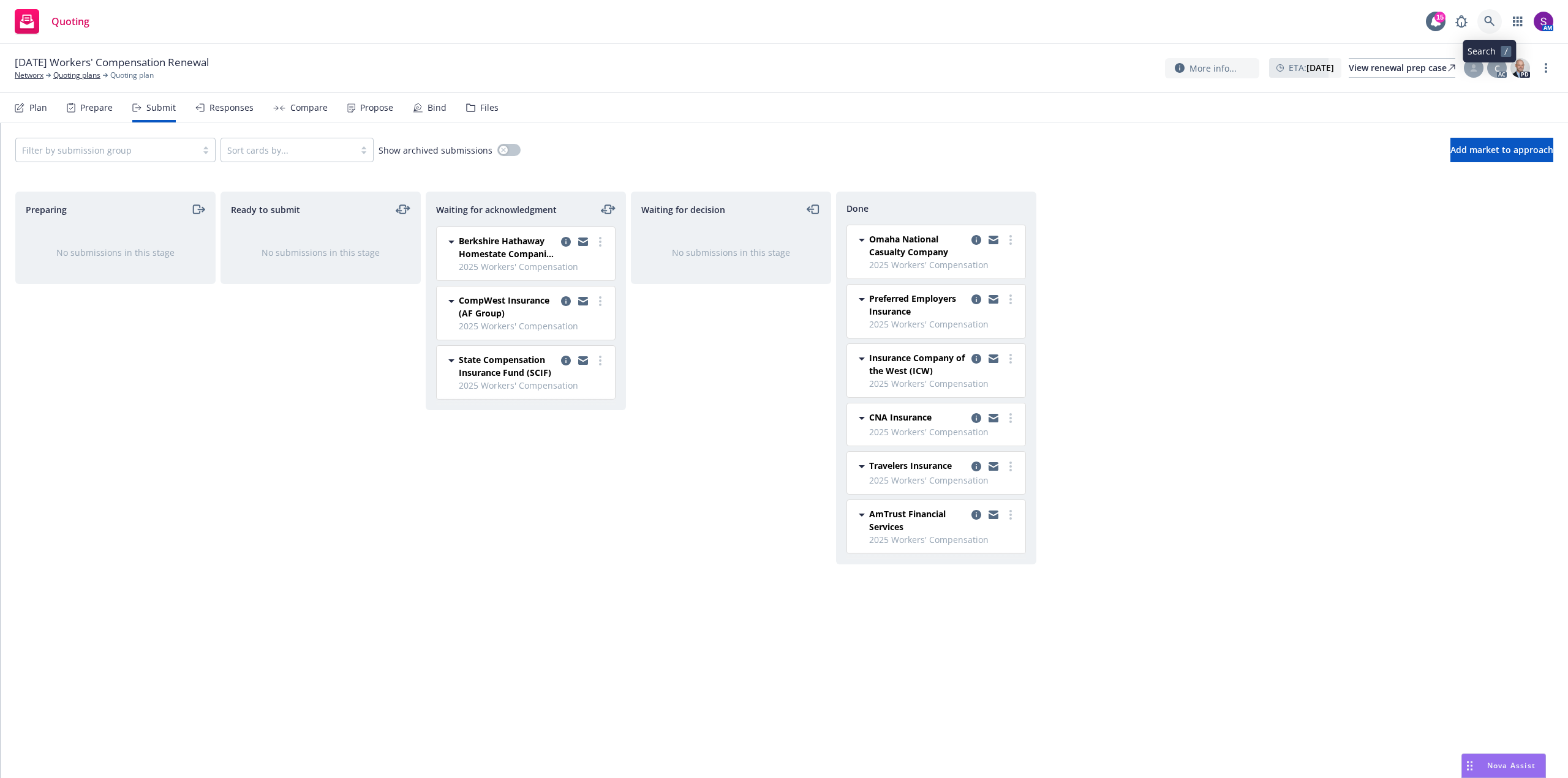
click at [1496, 25] on link at bounding box center [1490, 22] width 25 height 25
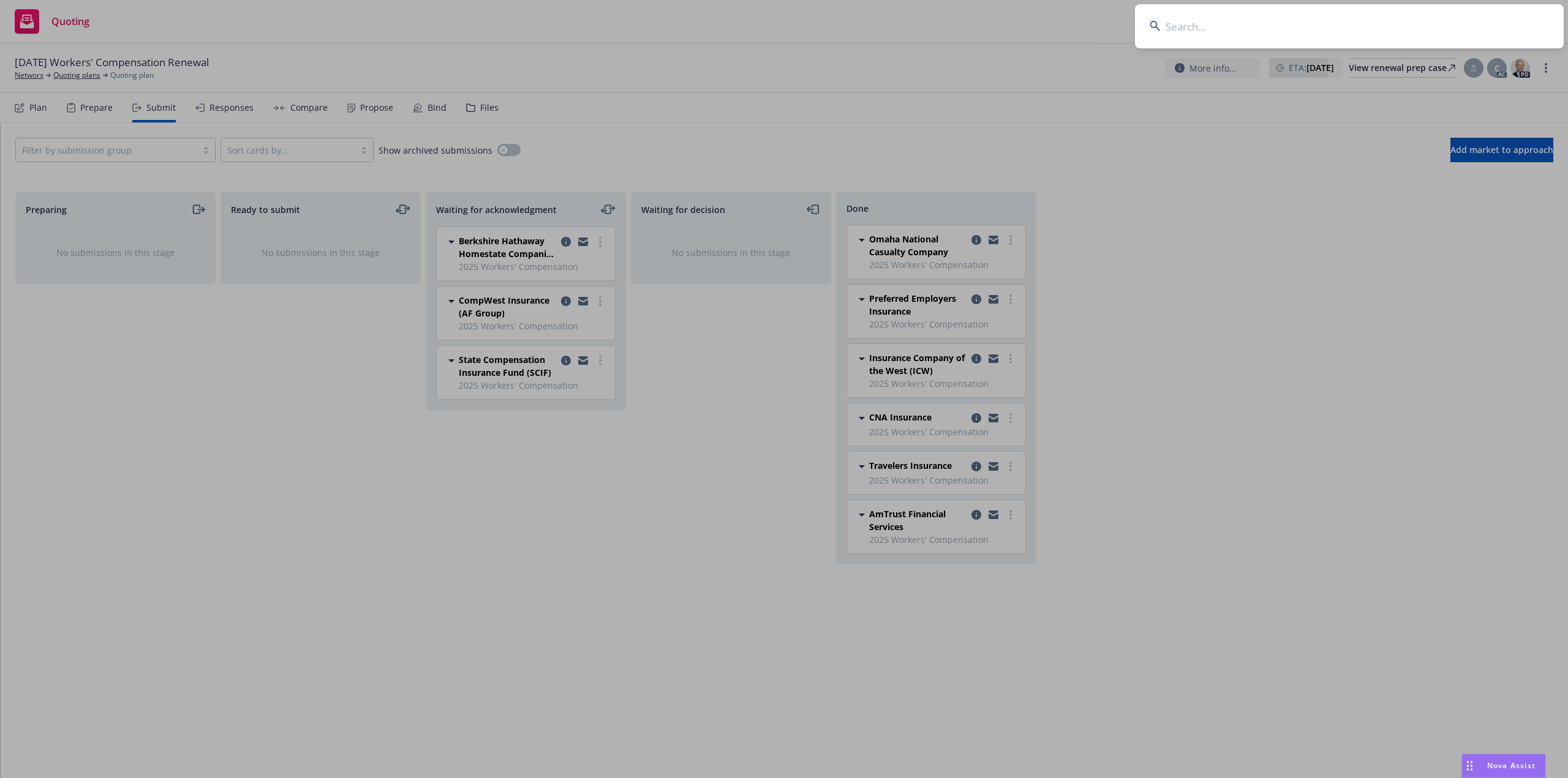
click at [1220, 43] on input at bounding box center [1349, 26] width 429 height 44
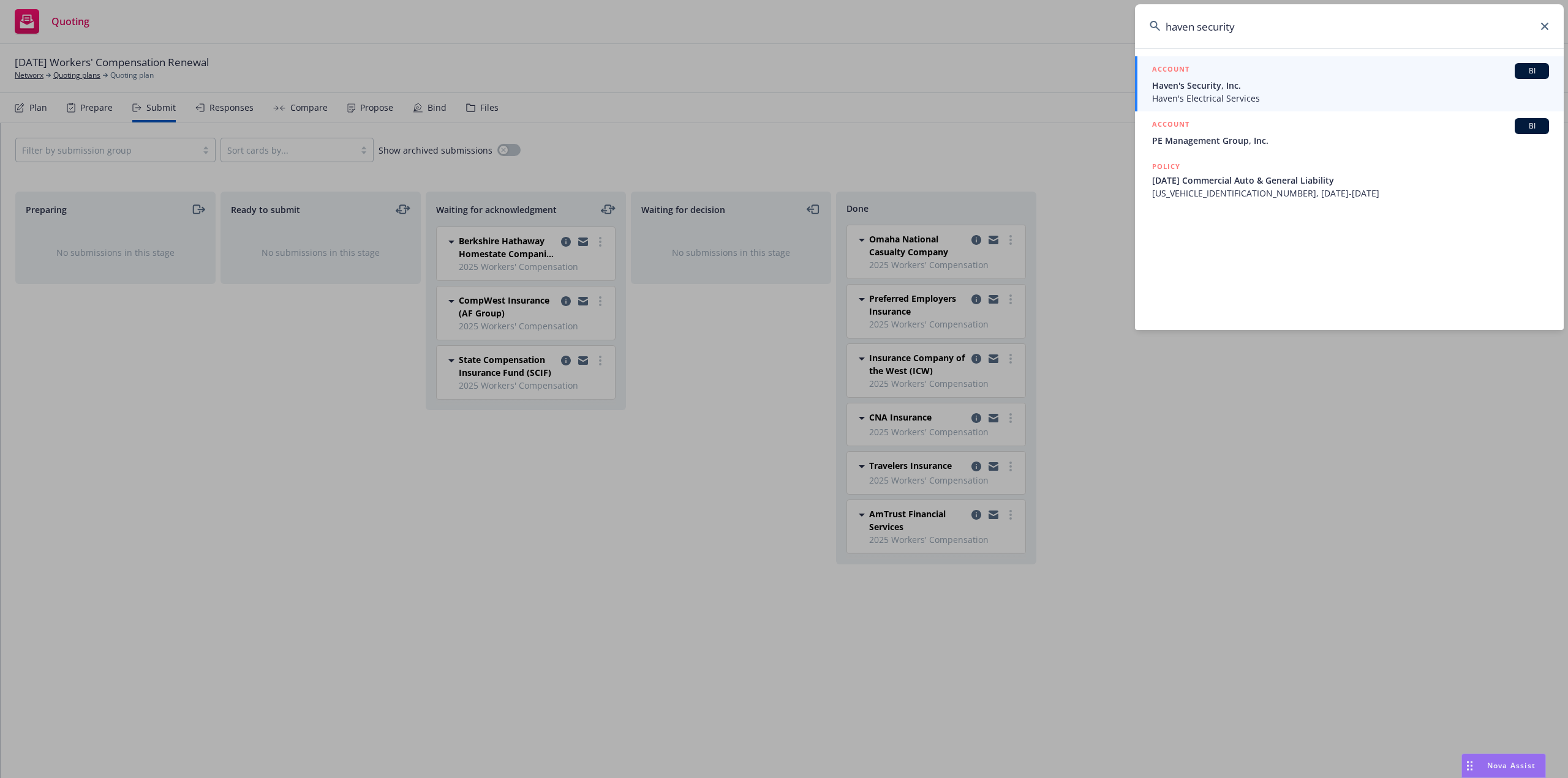
type input "haven security"
click at [1258, 86] on span "Haven's Security, Inc." at bounding box center [1351, 85] width 397 height 13
